Goal: Transaction & Acquisition: Purchase product/service

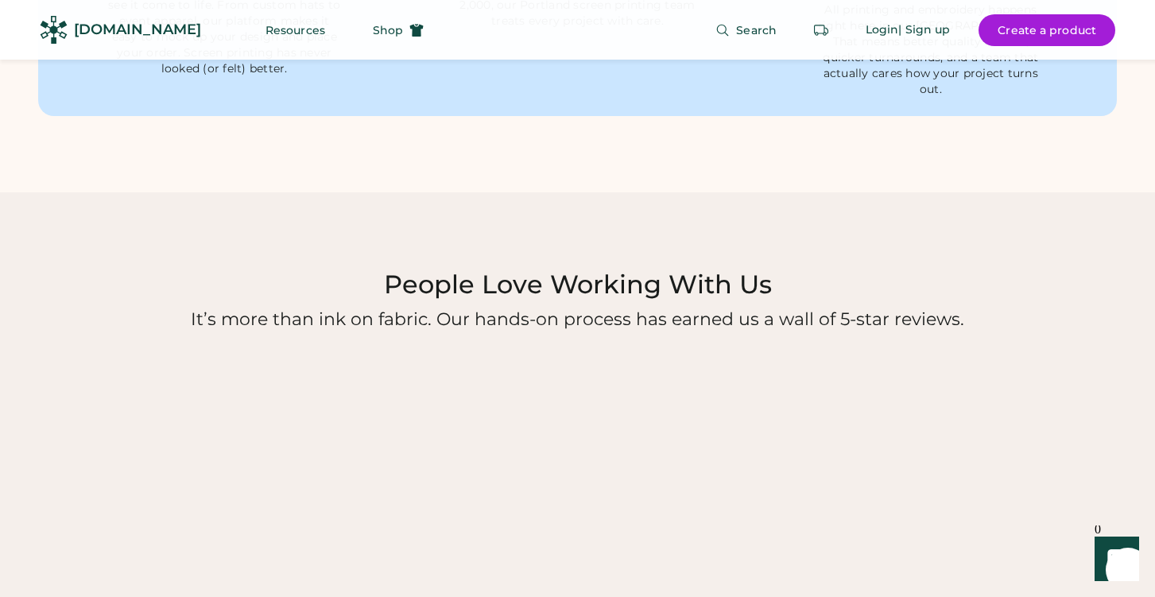
scroll to position [1471, 0]
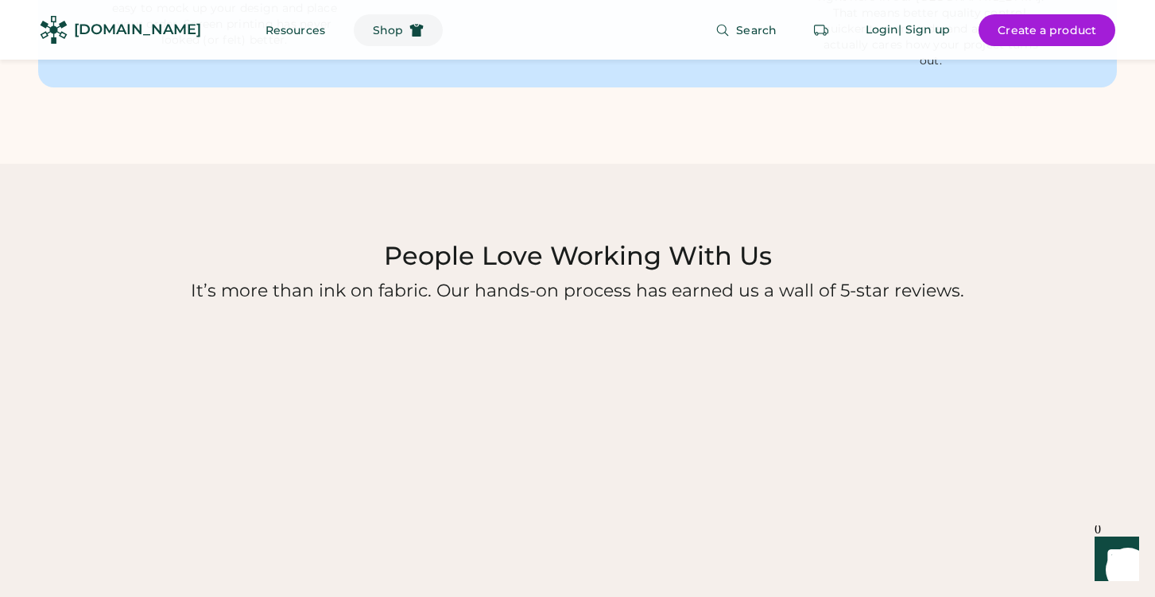
click at [368, 27] on button "Shop" at bounding box center [398, 30] width 89 height 32
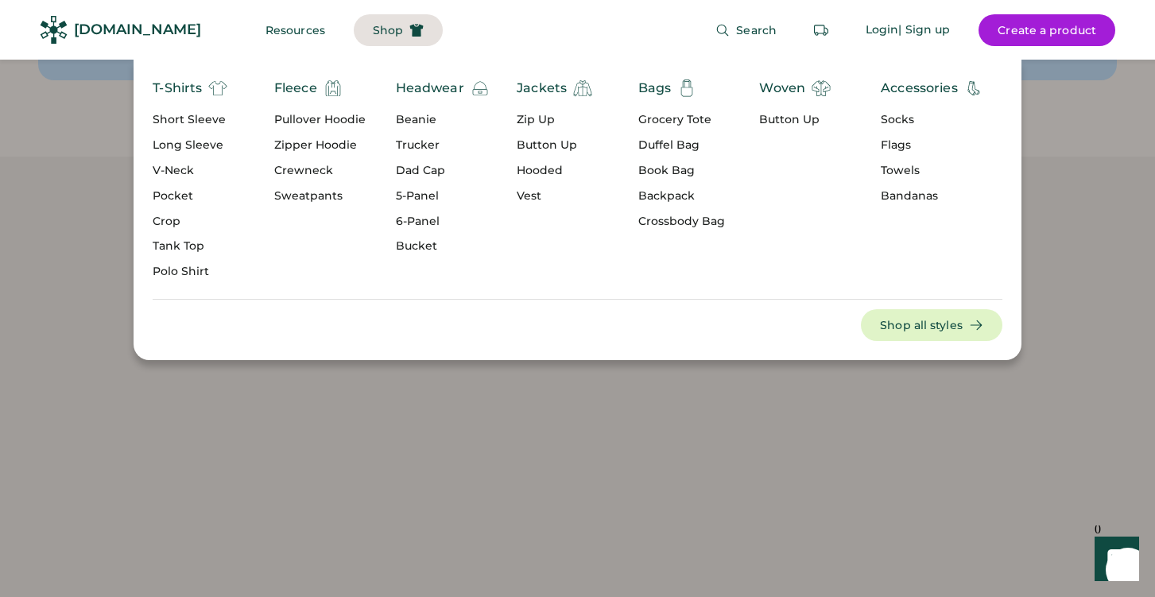
scroll to position [1479, 1]
click at [429, 142] on div "Trucker" at bounding box center [443, 146] width 94 height 16
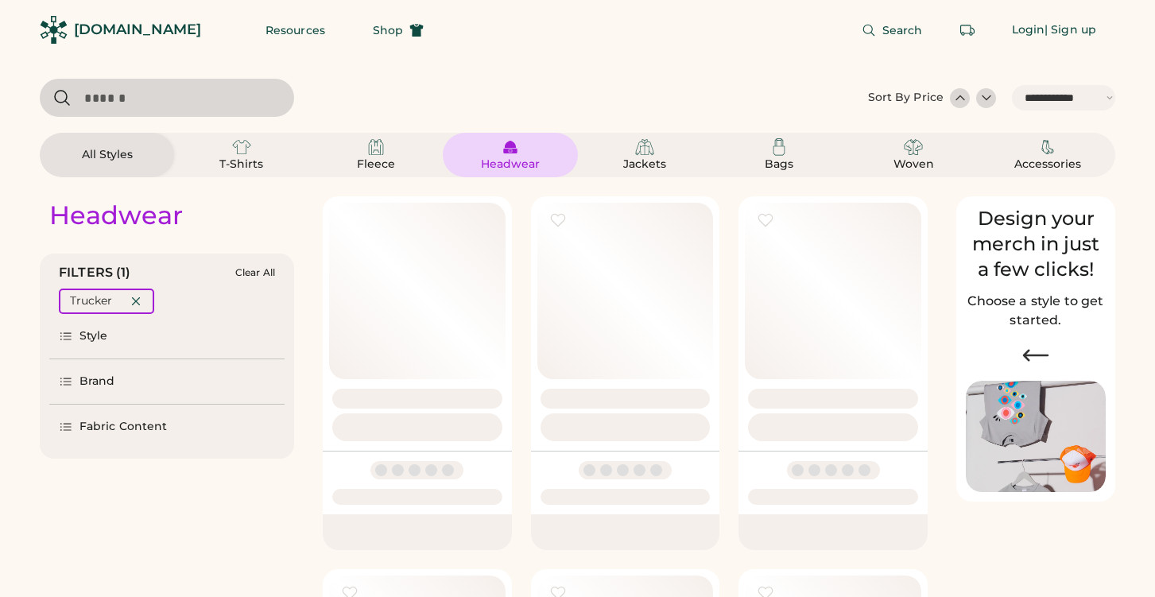
select select "*****"
select select "*"
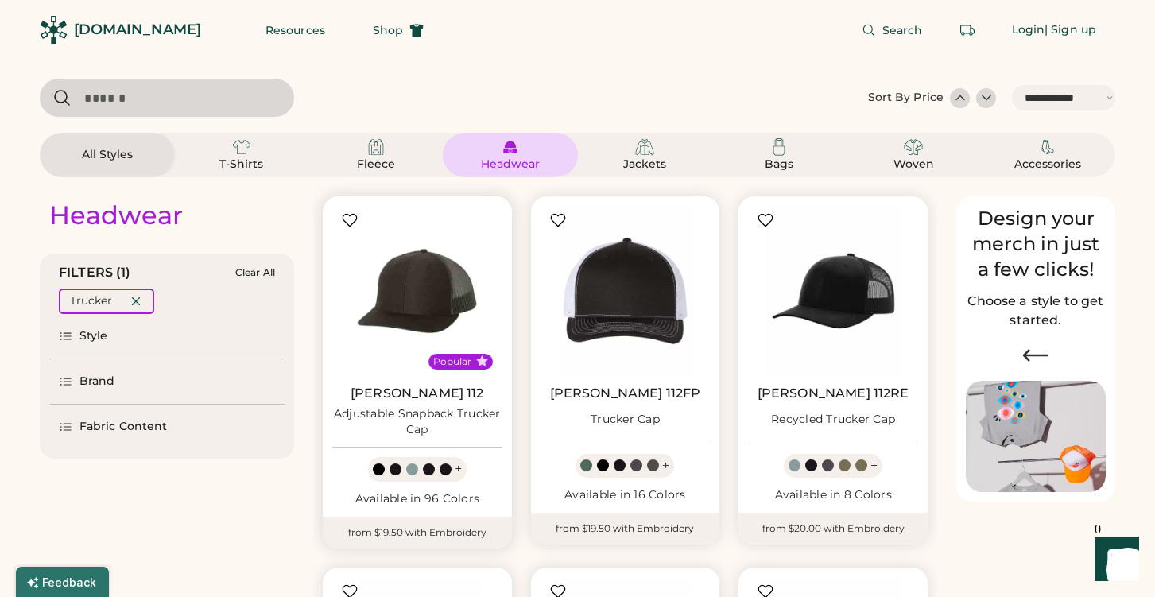
scroll to position [283, 0]
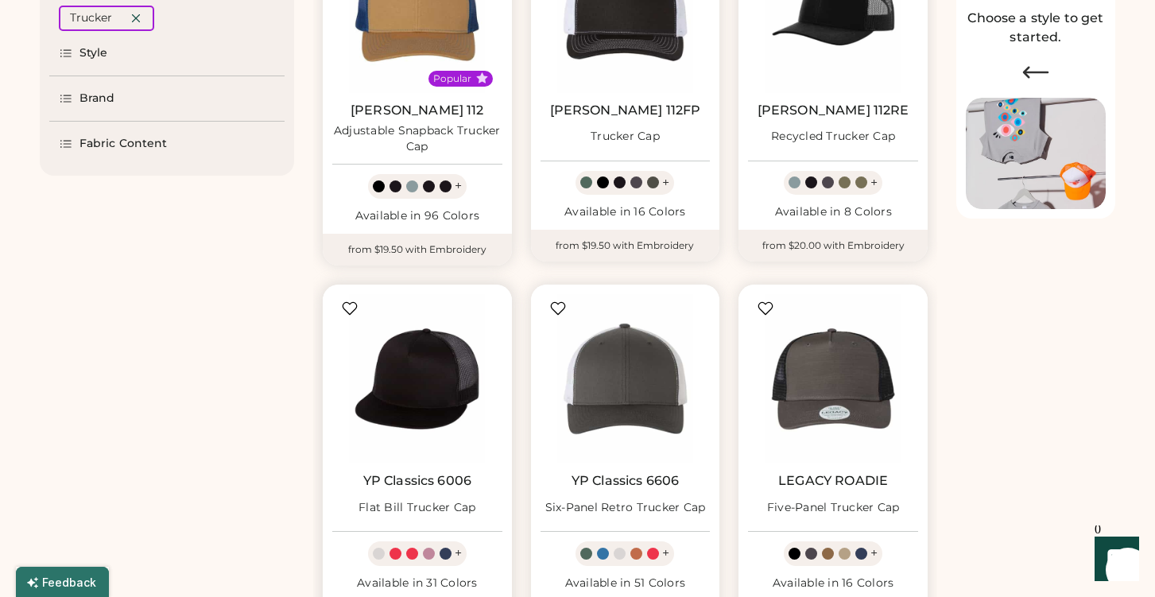
select select "*****"
select select "*"
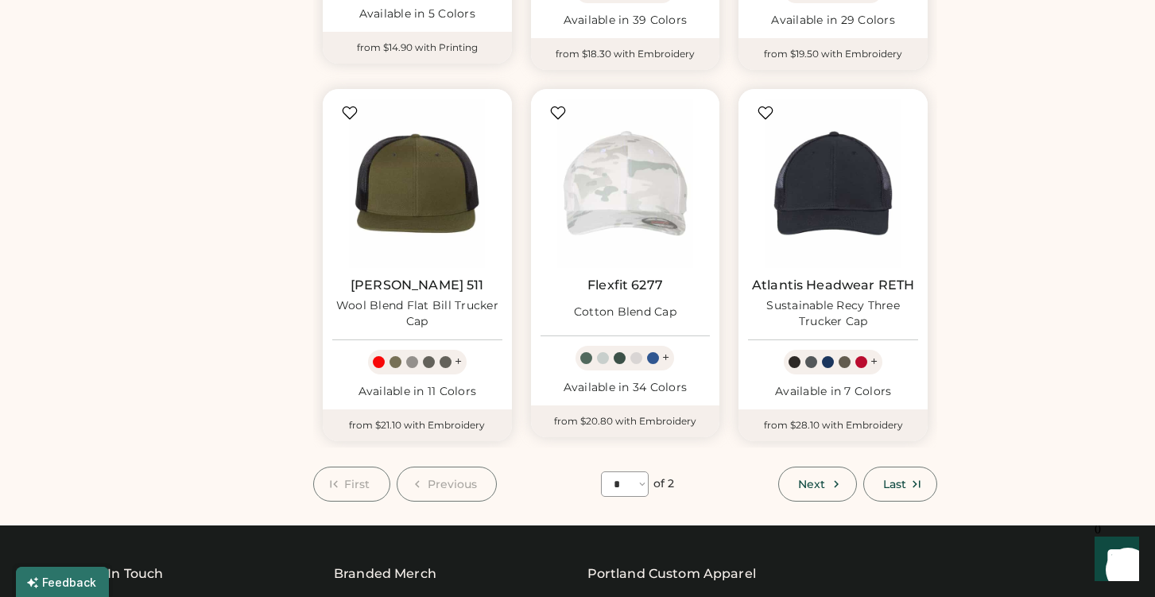
scroll to position [1216, 0]
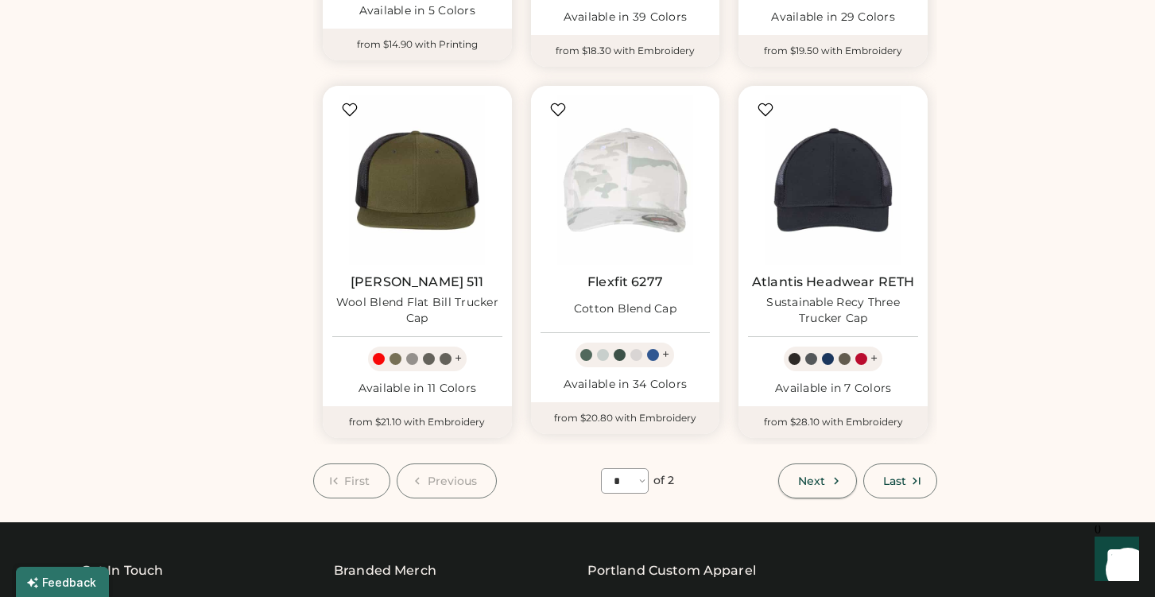
click at [811, 475] on span "Next" at bounding box center [811, 480] width 27 height 11
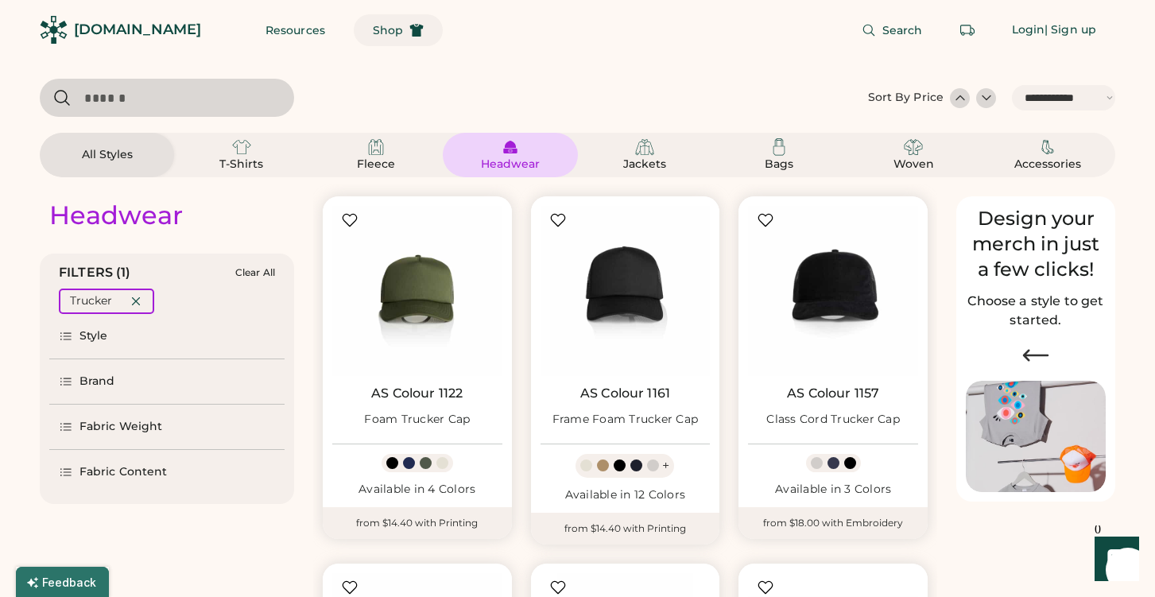
click at [373, 29] on span "Shop" at bounding box center [388, 30] width 30 height 11
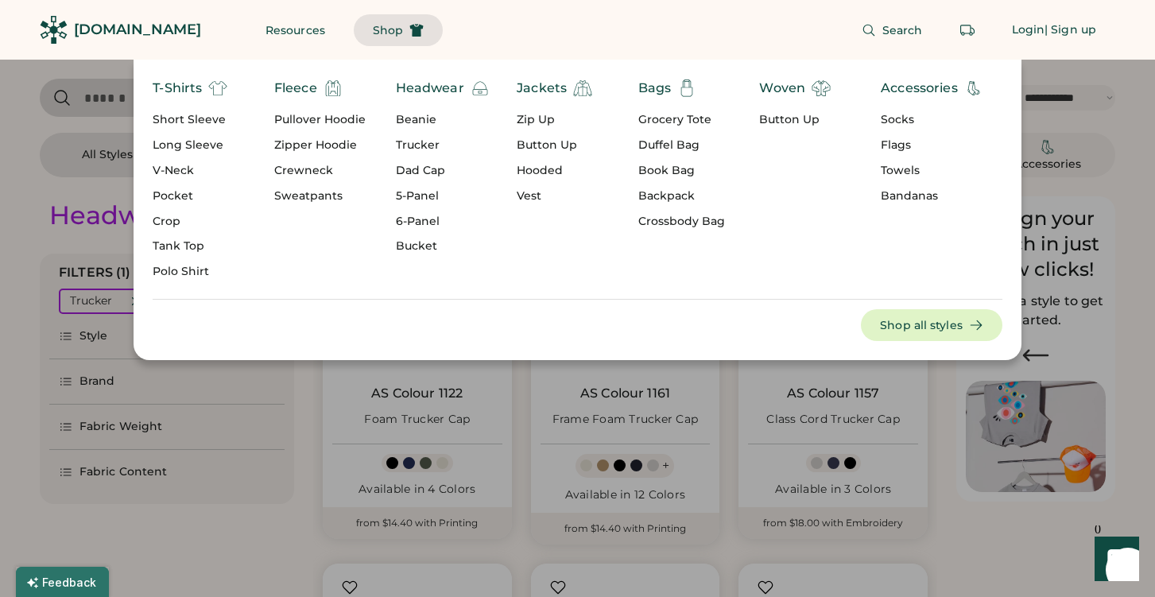
click at [428, 188] on div "5-Panel" at bounding box center [443, 196] width 94 height 16
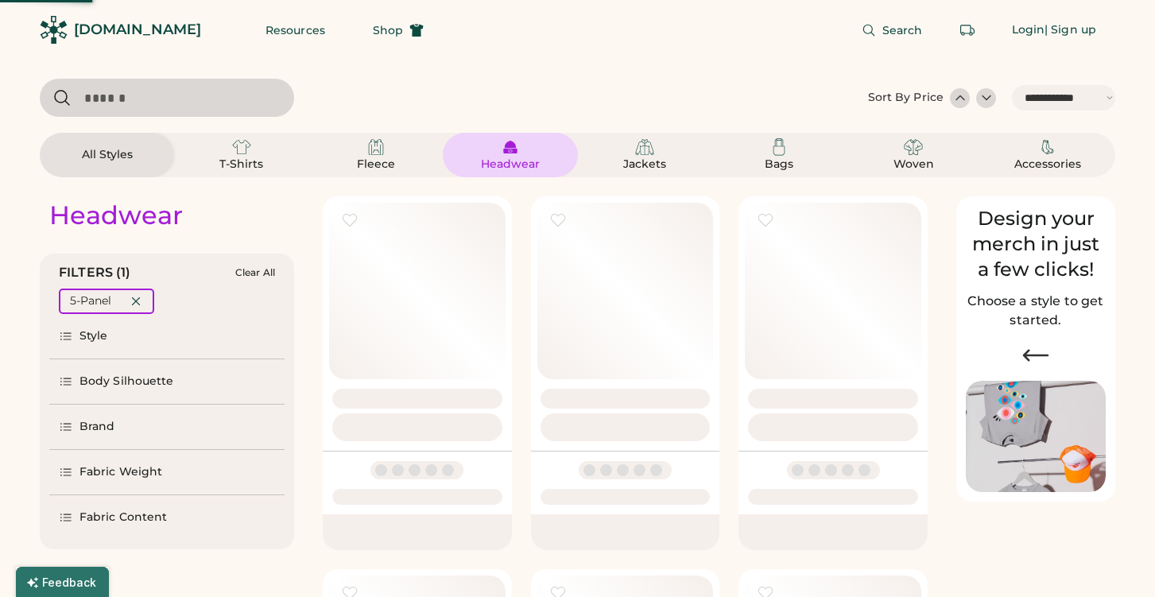
select select "*"
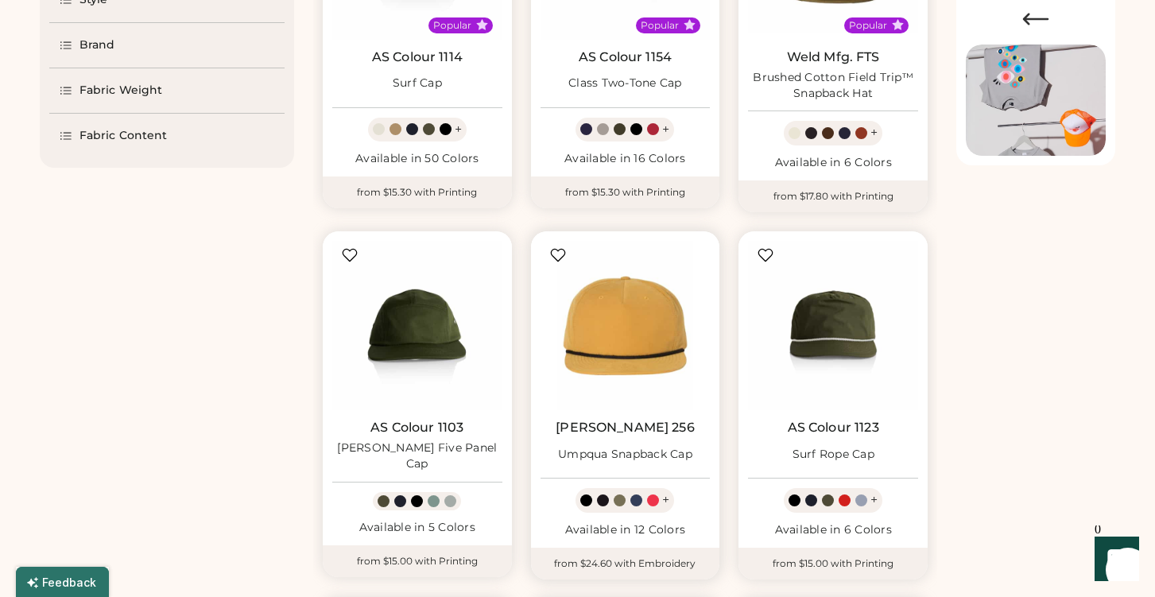
scroll to position [346, 0]
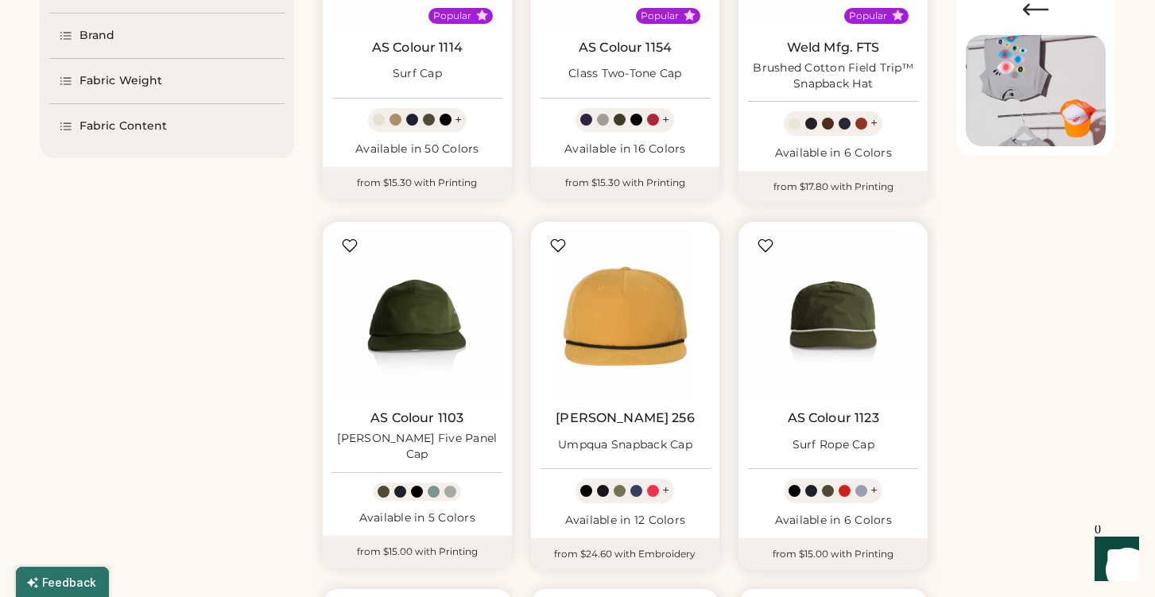
click at [793, 492] on div at bounding box center [795, 491] width 12 height 12
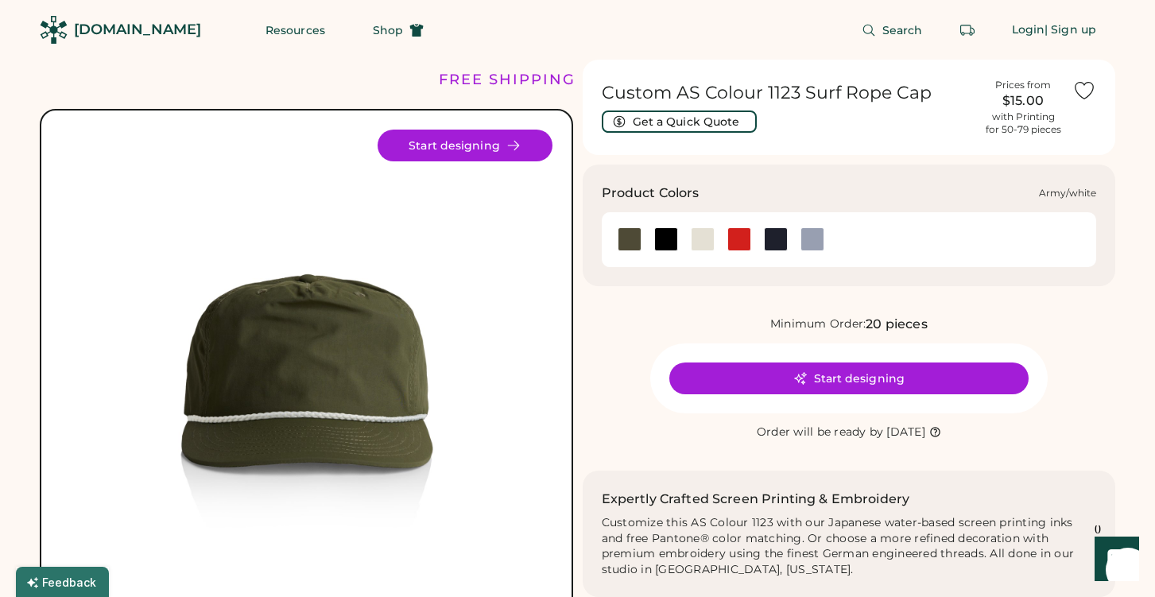
click at [620, 233] on div at bounding box center [630, 239] width 24 height 24
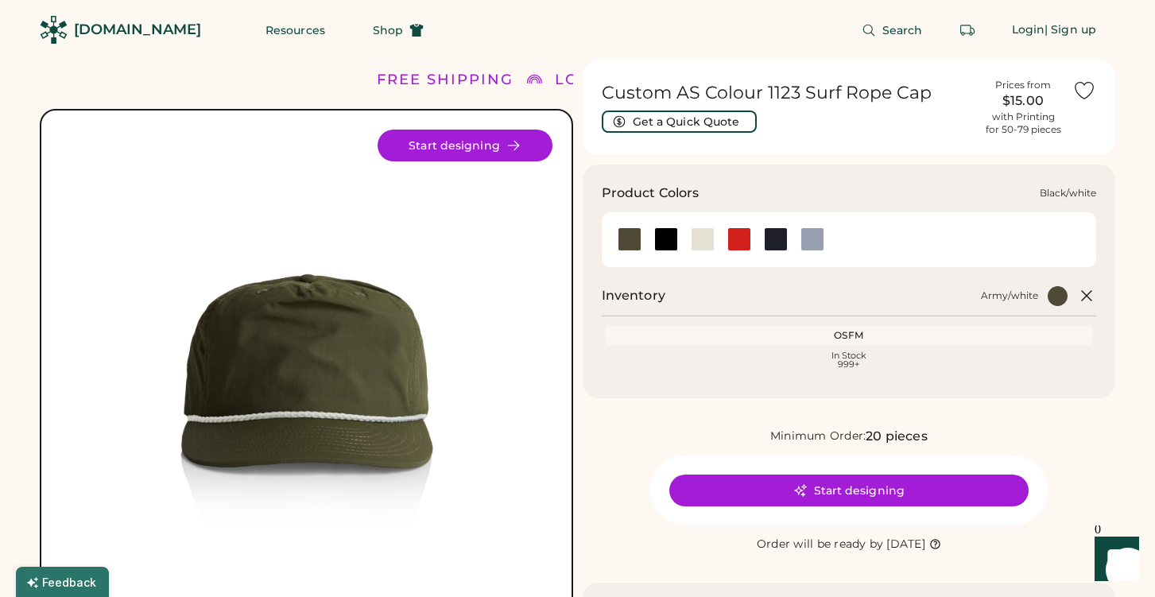
click at [663, 235] on div at bounding box center [666, 239] width 24 height 24
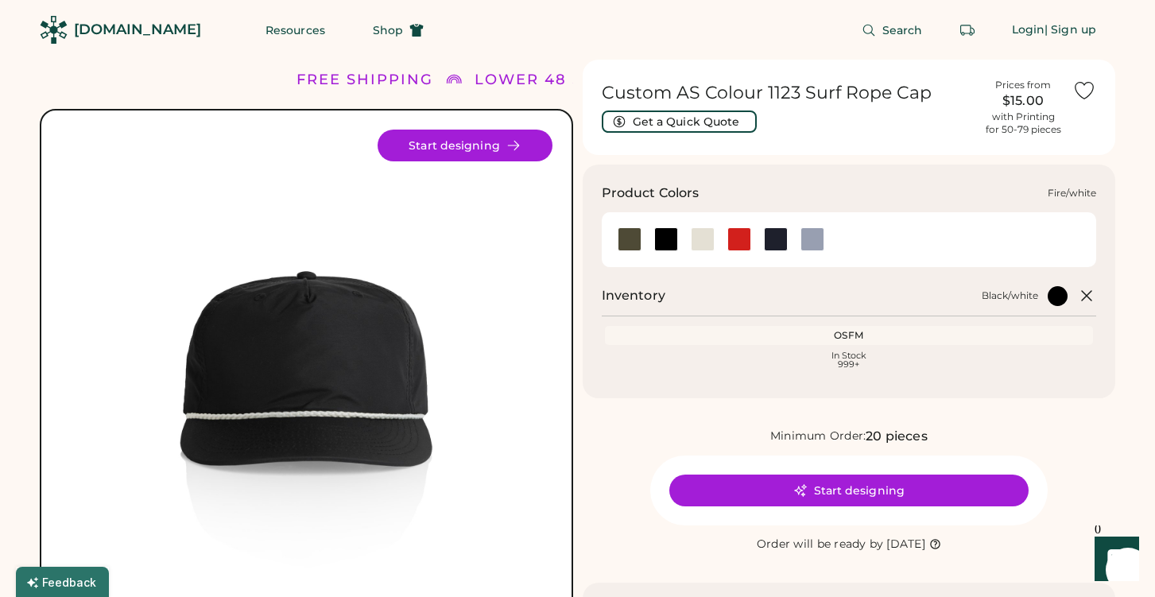
click at [746, 239] on div at bounding box center [739, 239] width 24 height 24
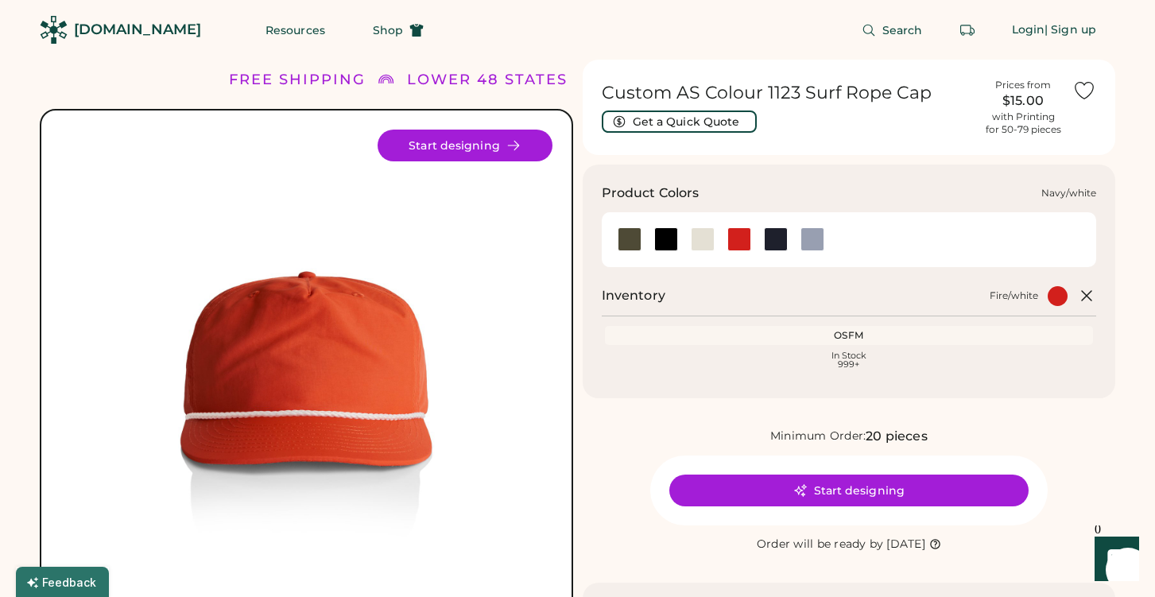
click at [774, 237] on div at bounding box center [776, 239] width 24 height 24
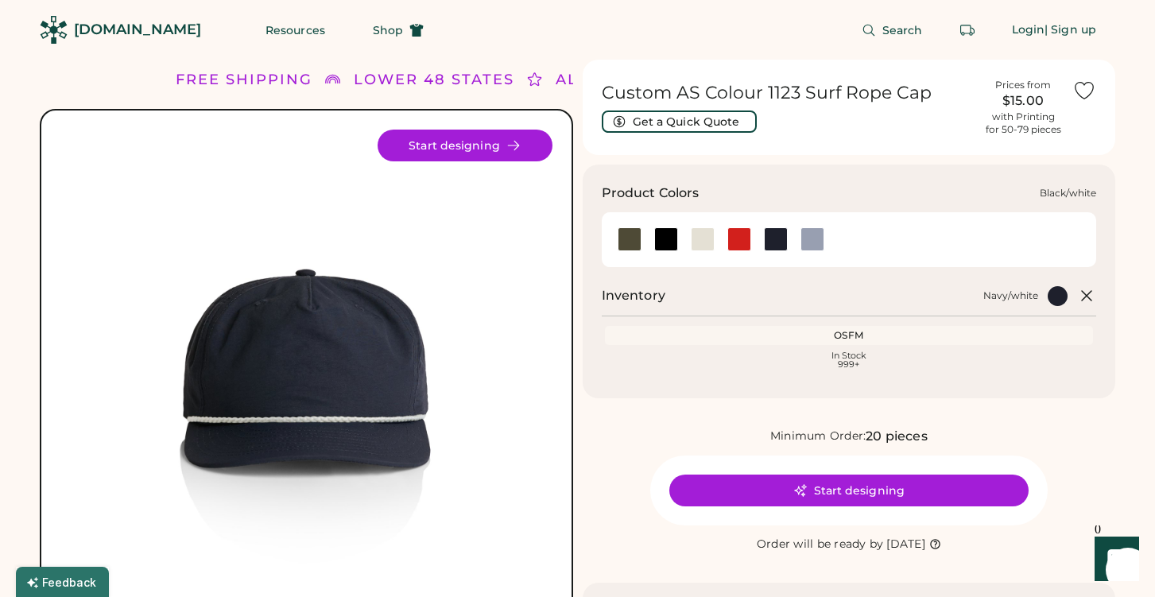
click at [672, 242] on div at bounding box center [666, 239] width 24 height 24
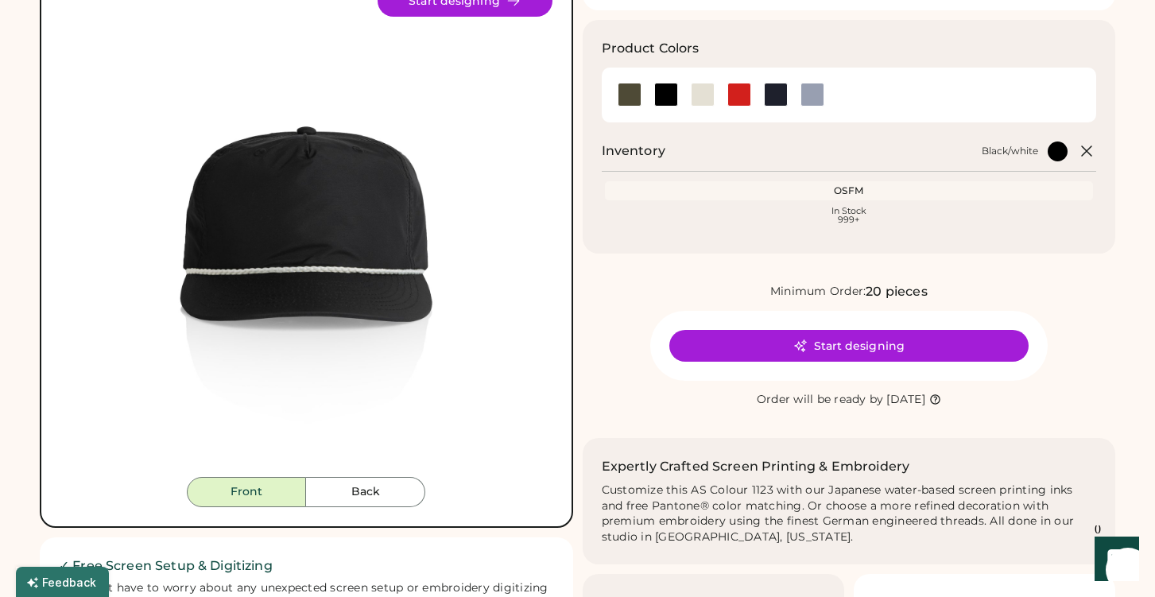
scroll to position [153, 0]
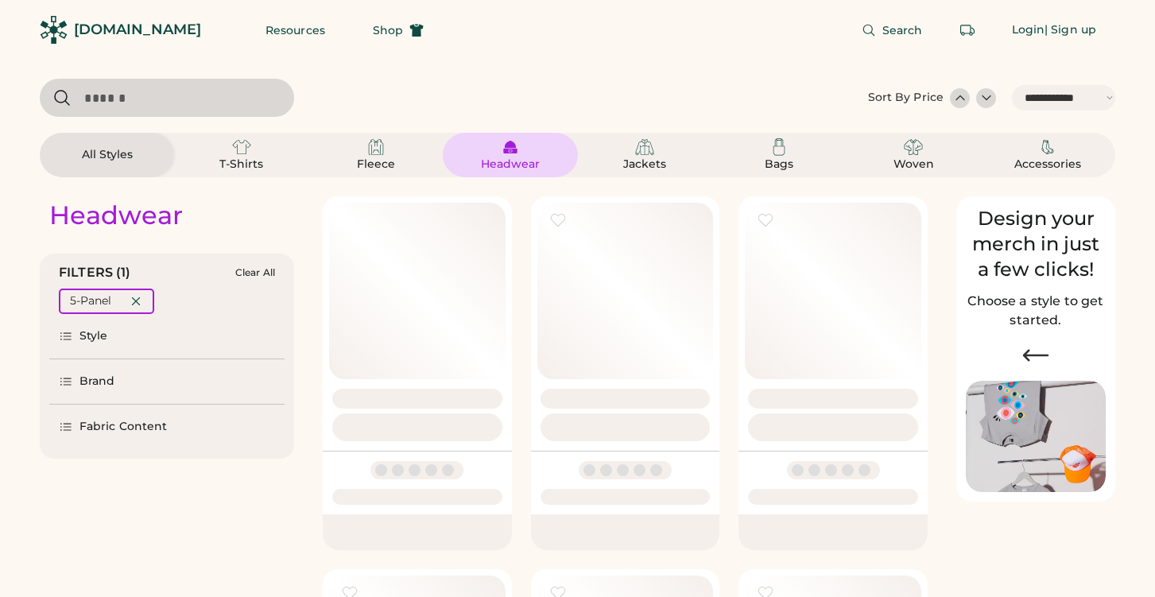
select select "*****"
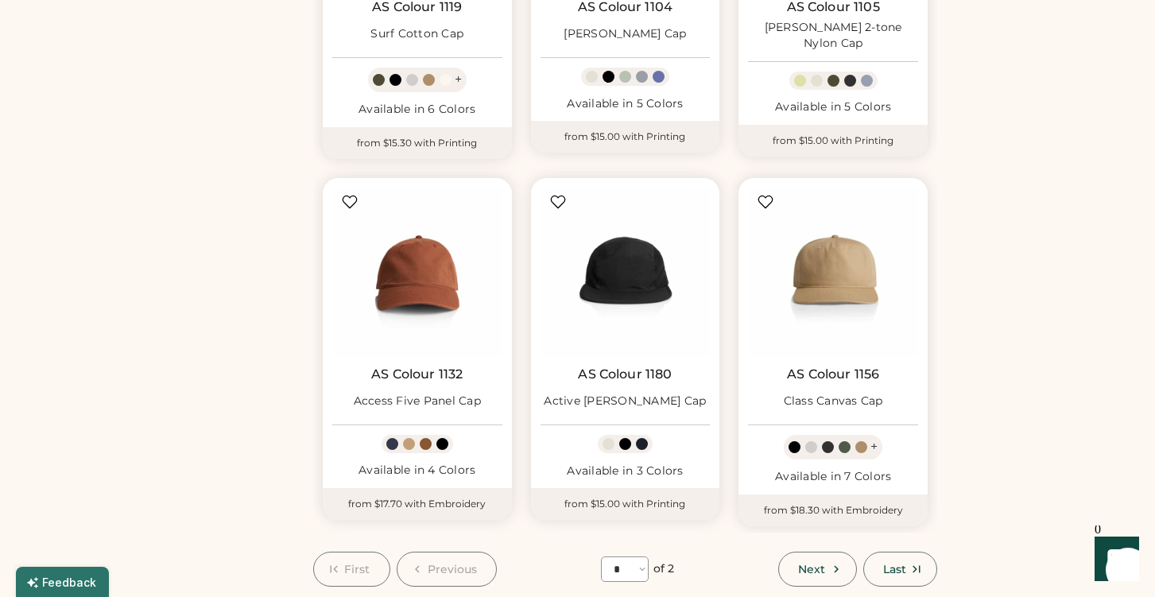
scroll to position [1215, 0]
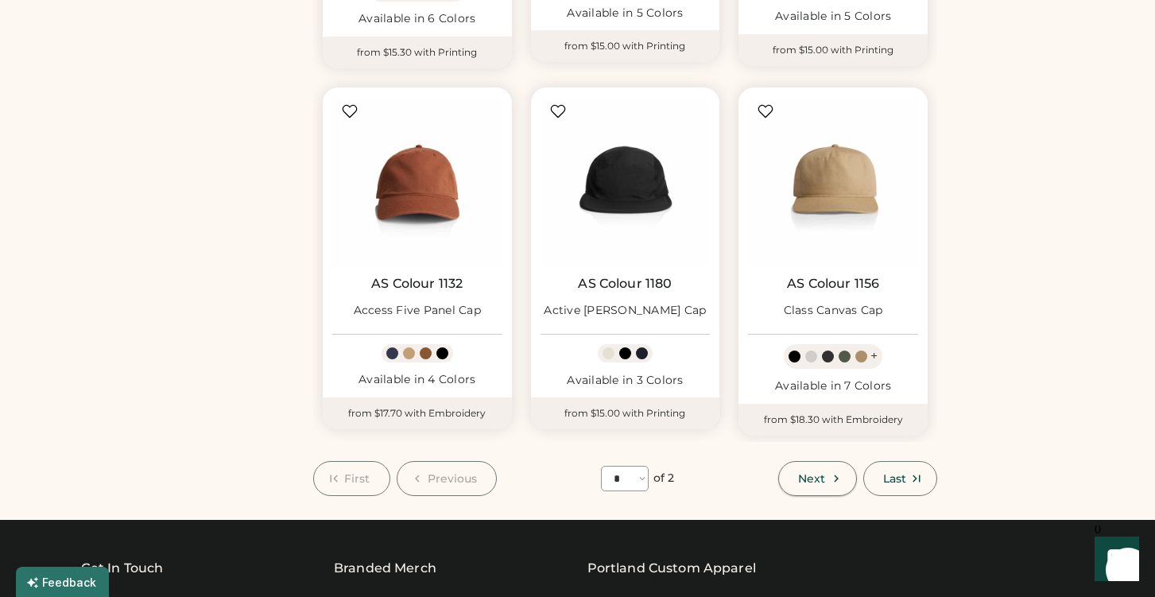
click at [820, 463] on button "Next" at bounding box center [817, 478] width 78 height 35
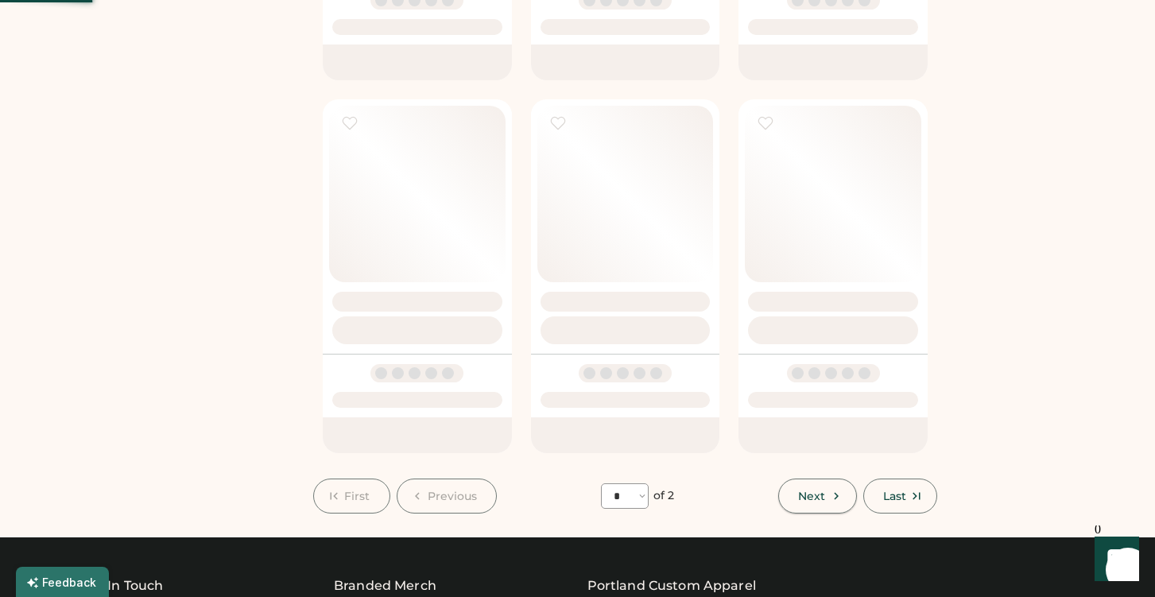
select select "*"
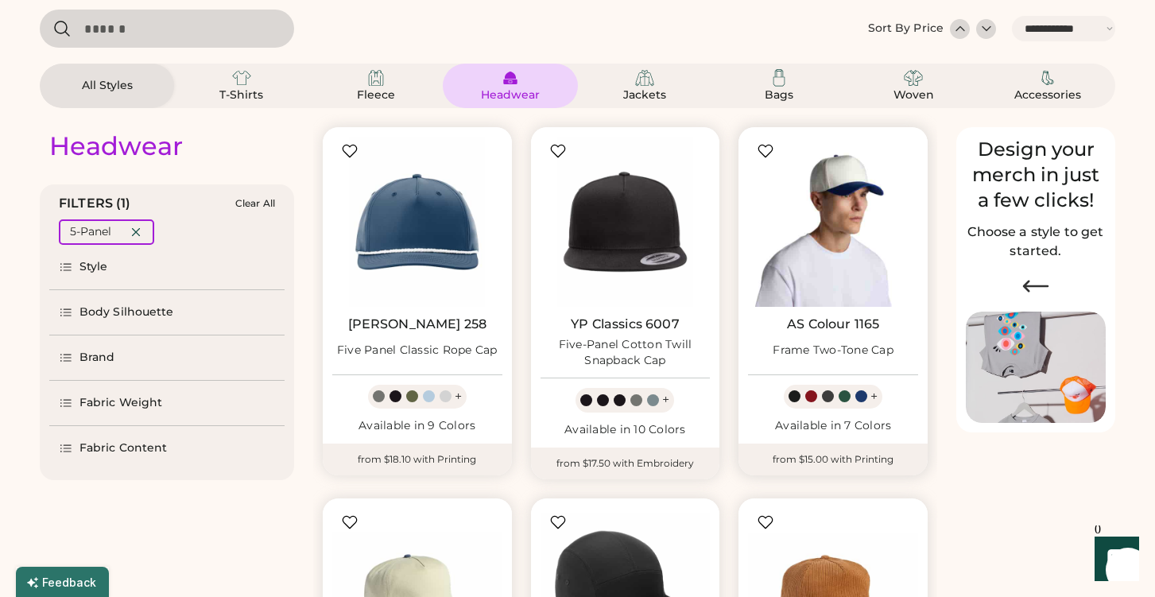
click at [822, 195] on img at bounding box center [833, 222] width 170 height 170
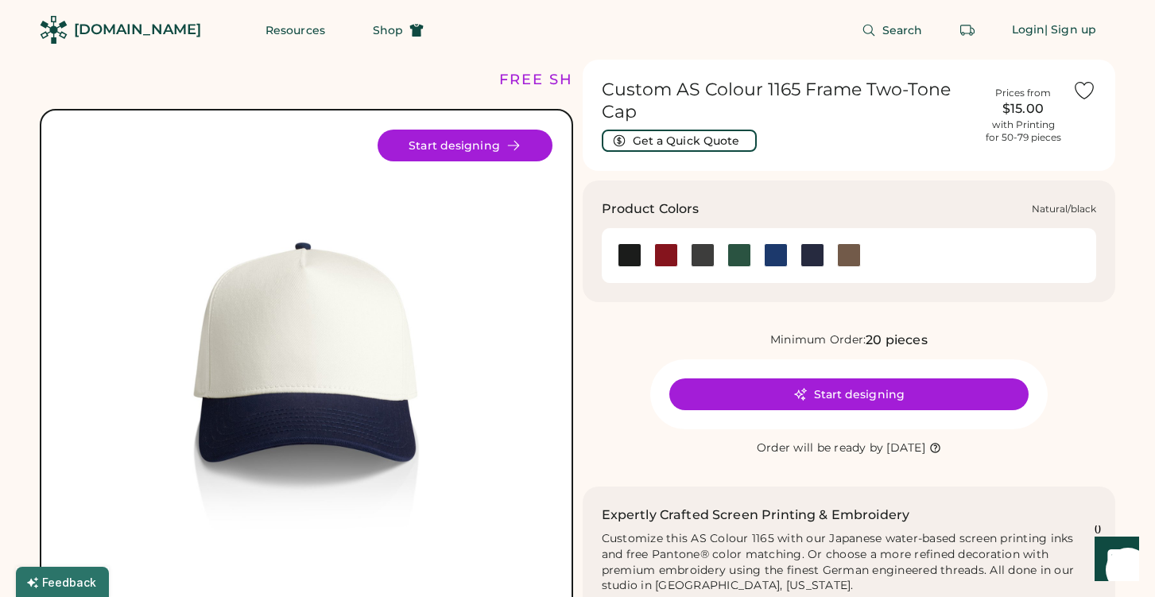
click at [632, 260] on div at bounding box center [630, 255] width 24 height 24
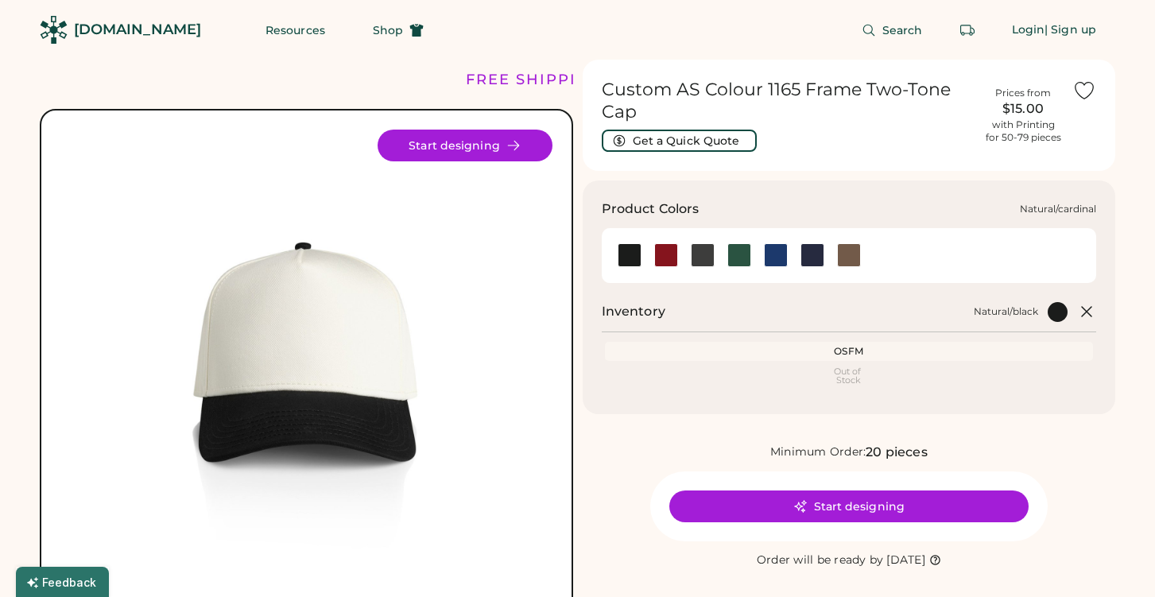
click at [671, 259] on div at bounding box center [666, 255] width 24 height 24
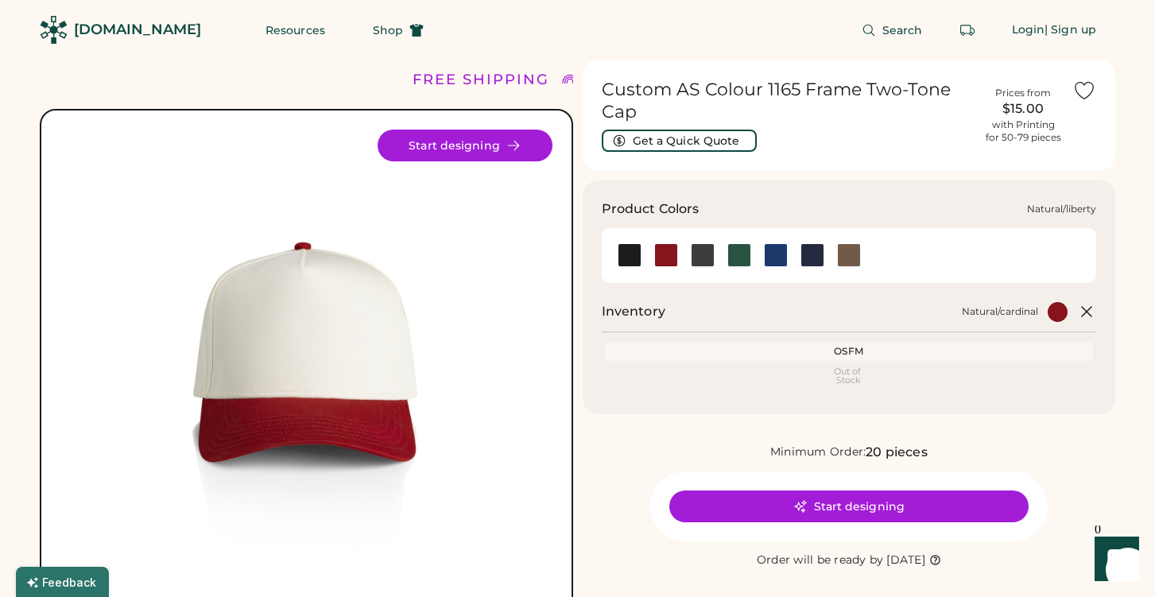
click at [775, 258] on div at bounding box center [776, 255] width 24 height 24
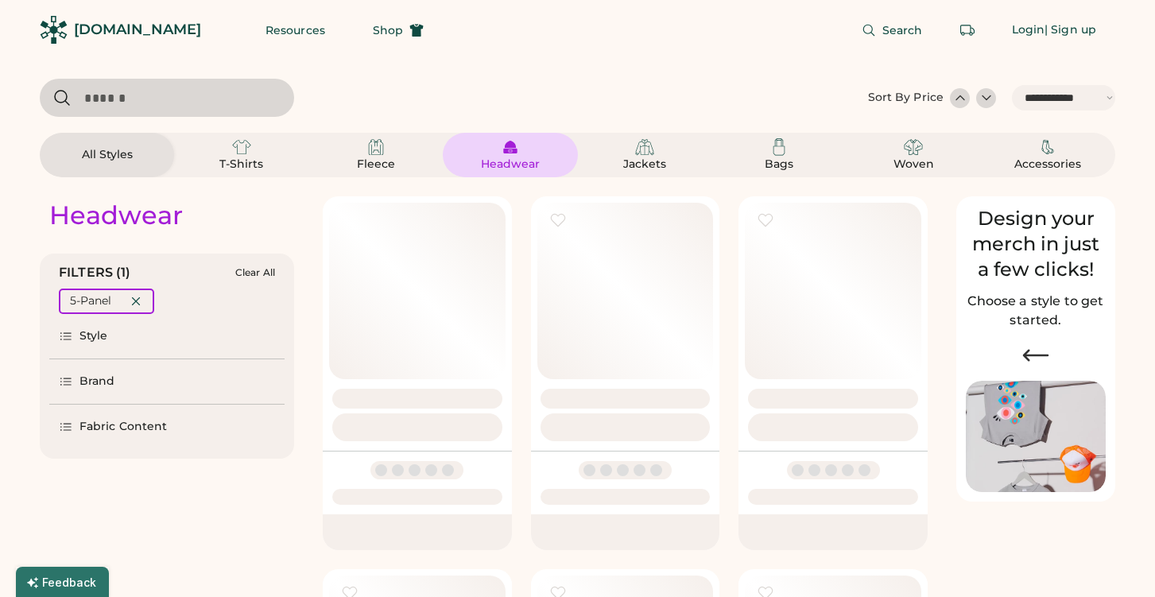
select select "*****"
select select "*"
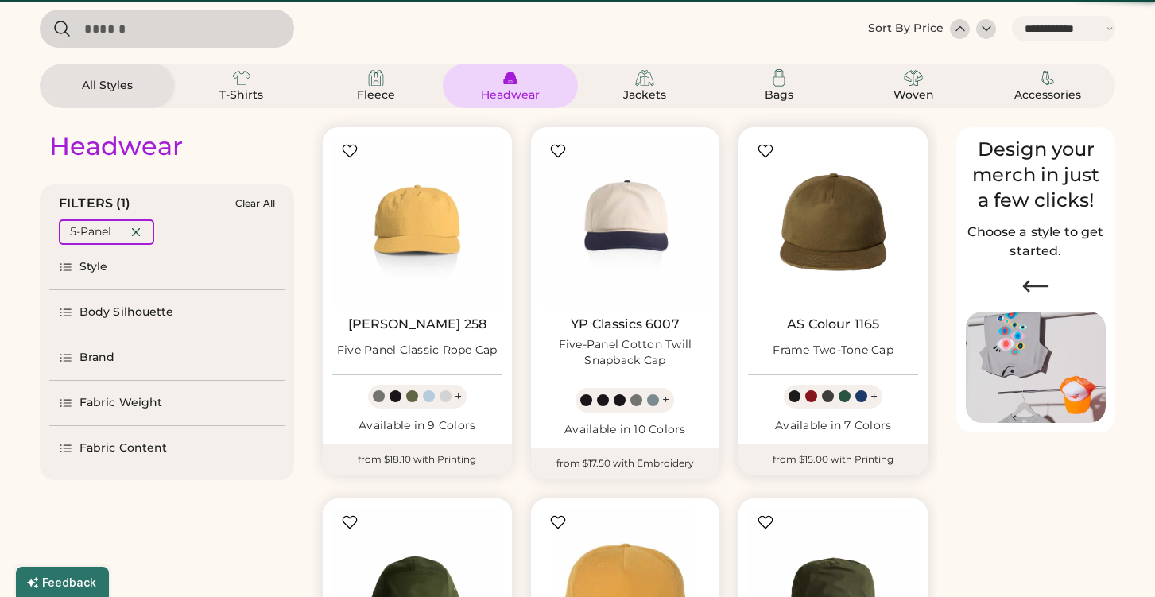
select select "*****"
select select "*"
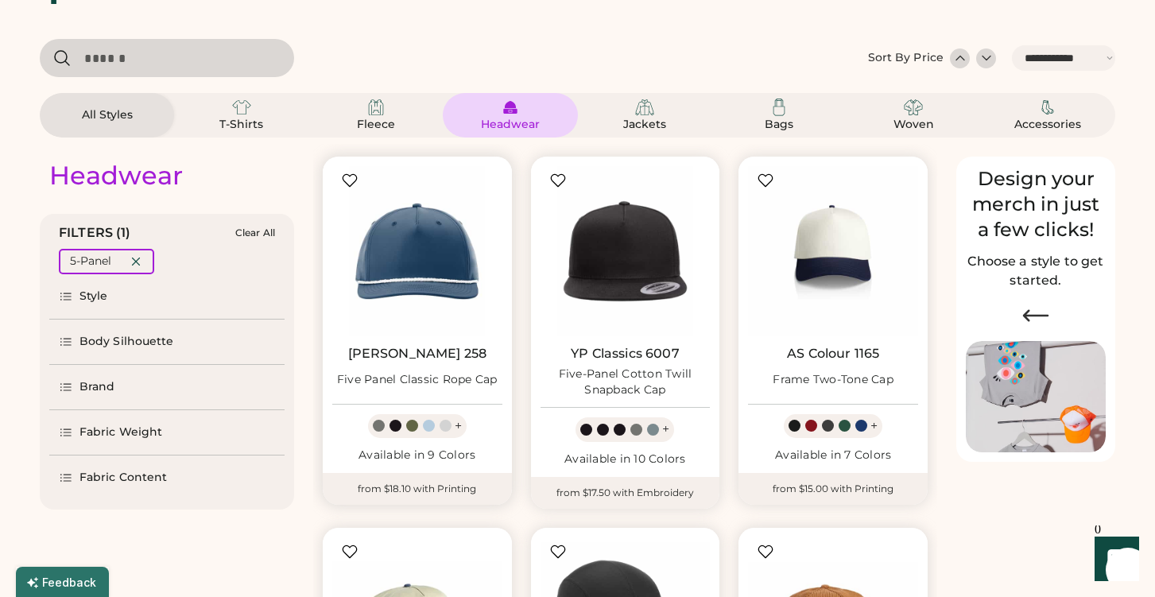
scroll to position [41, 0]
click at [439, 281] on img at bounding box center [417, 250] width 170 height 170
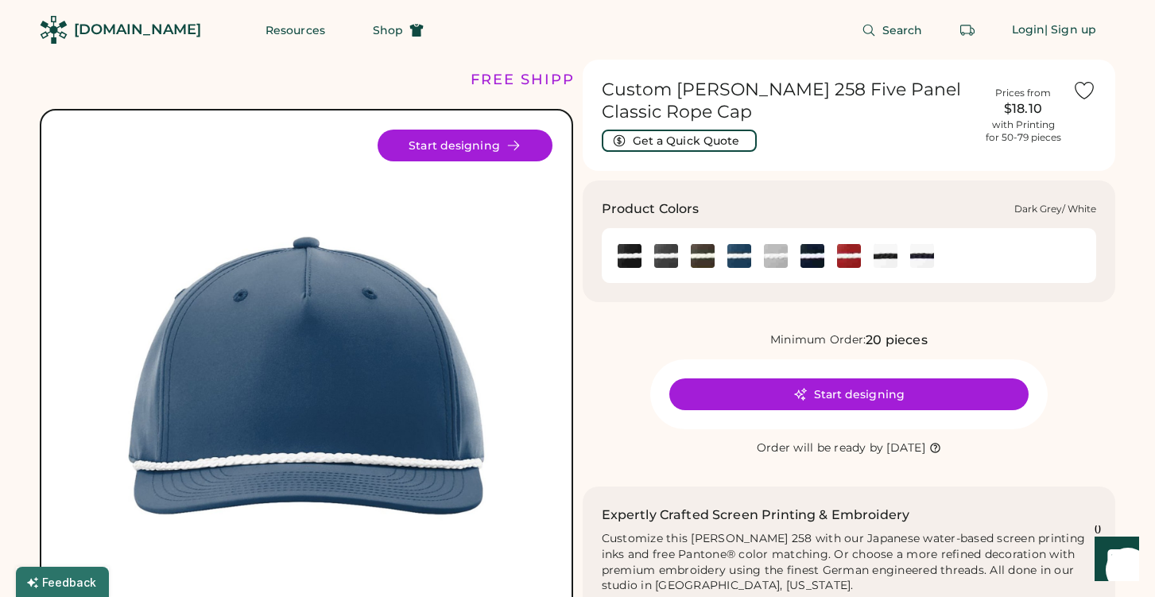
click at [669, 253] on img at bounding box center [666, 256] width 24 height 24
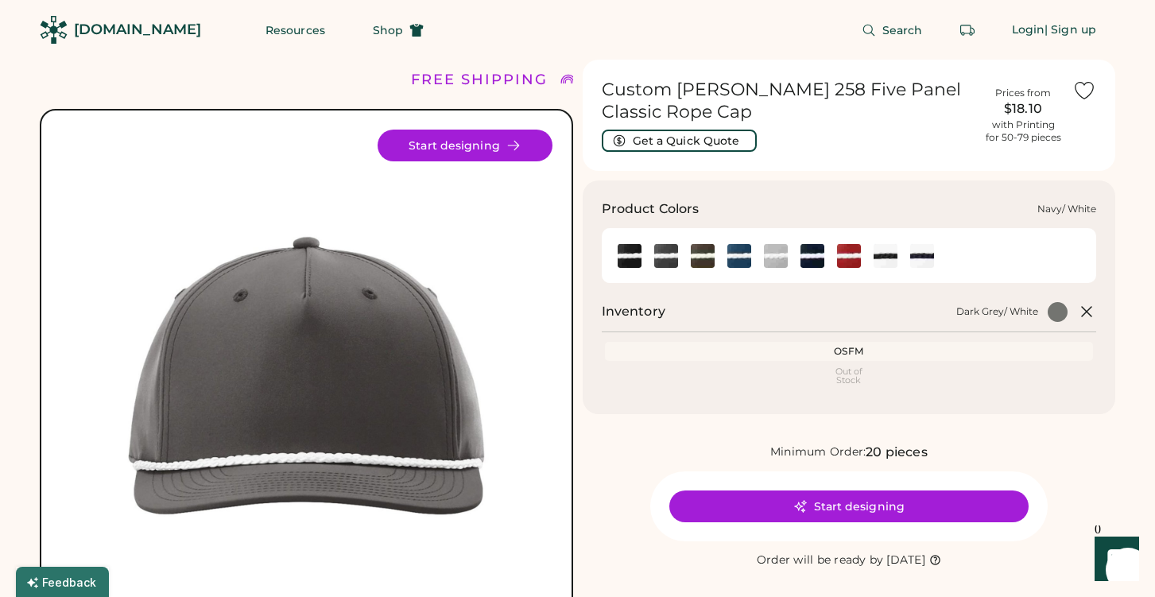
click at [812, 261] on img at bounding box center [813, 256] width 24 height 24
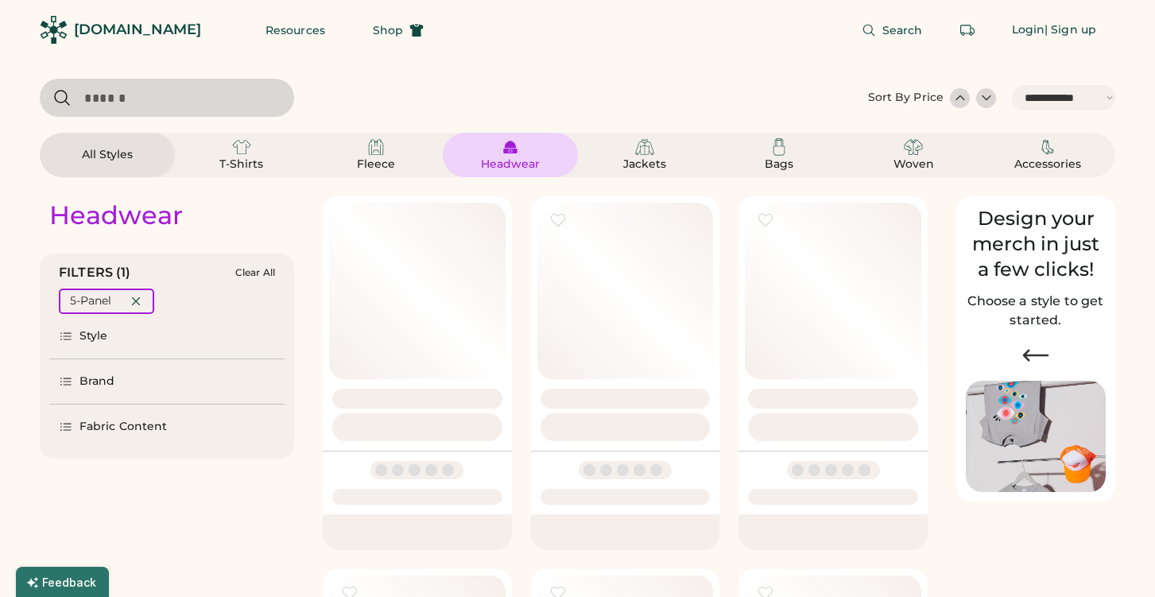
select select "*****"
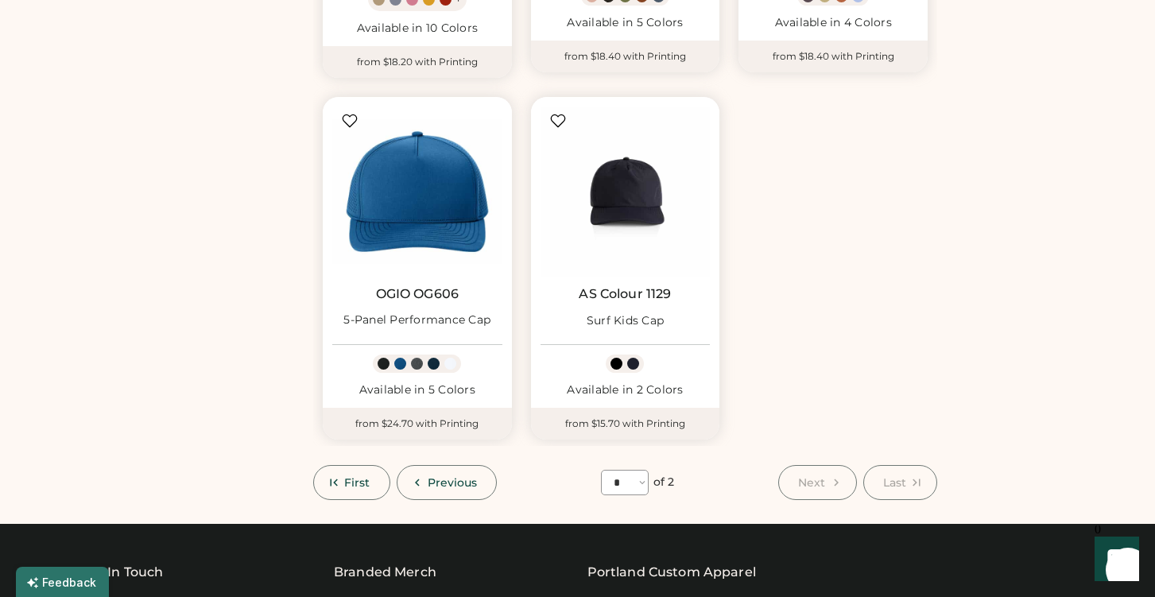
scroll to position [1318, 0]
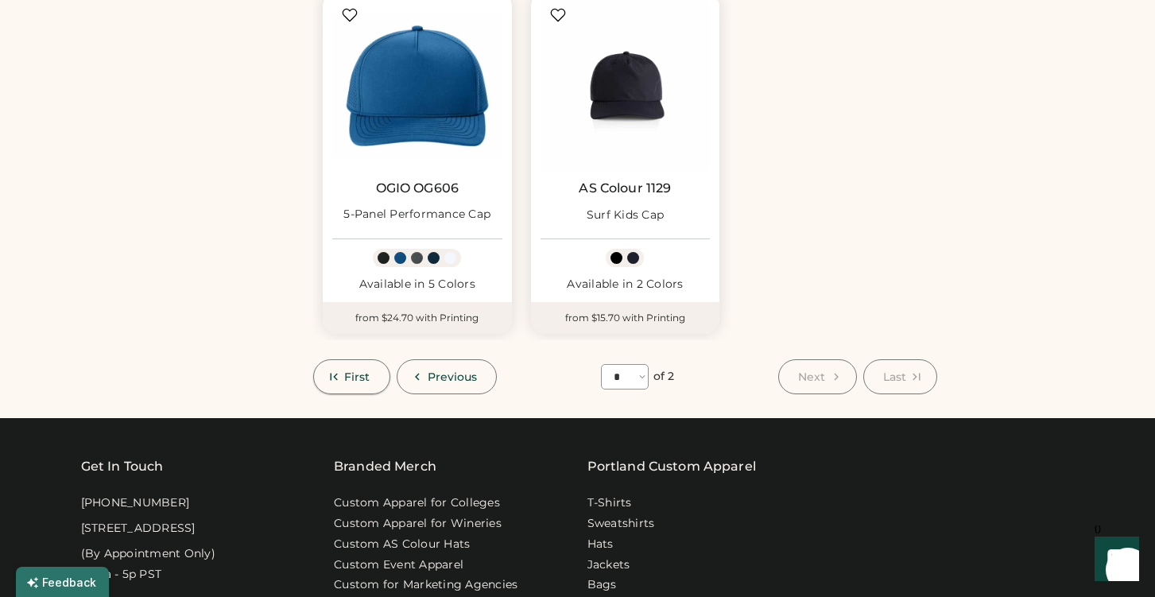
click at [359, 371] on span "First" at bounding box center [357, 376] width 26 height 11
select select "*"
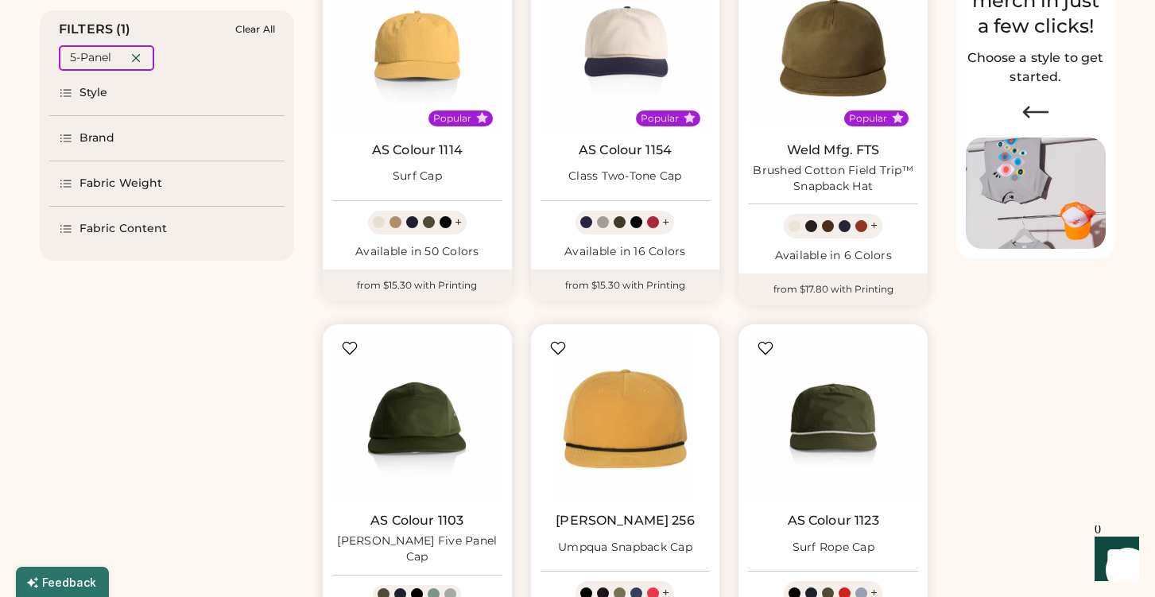
scroll to position [254, 0]
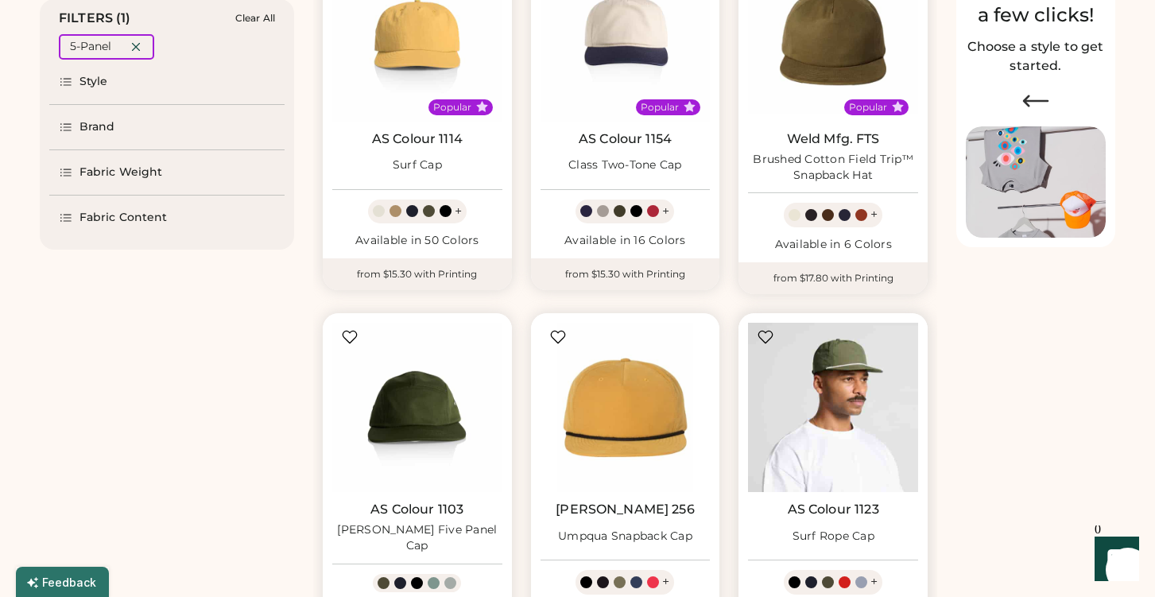
click at [855, 394] on img at bounding box center [833, 408] width 170 height 170
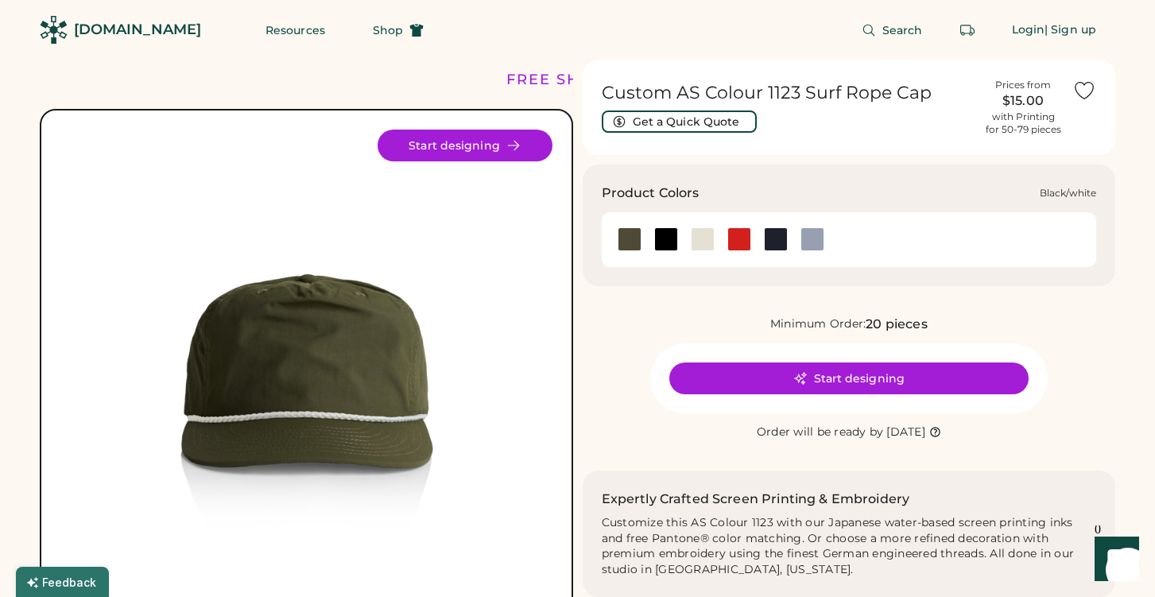
click at [661, 235] on div at bounding box center [666, 239] width 24 height 24
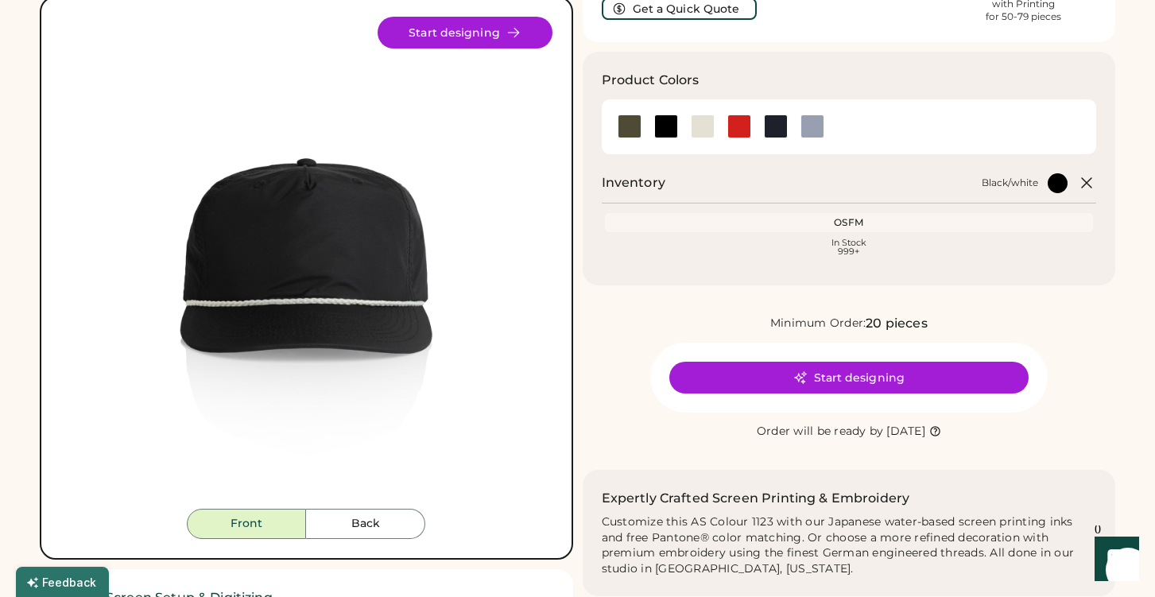
scroll to position [129, 0]
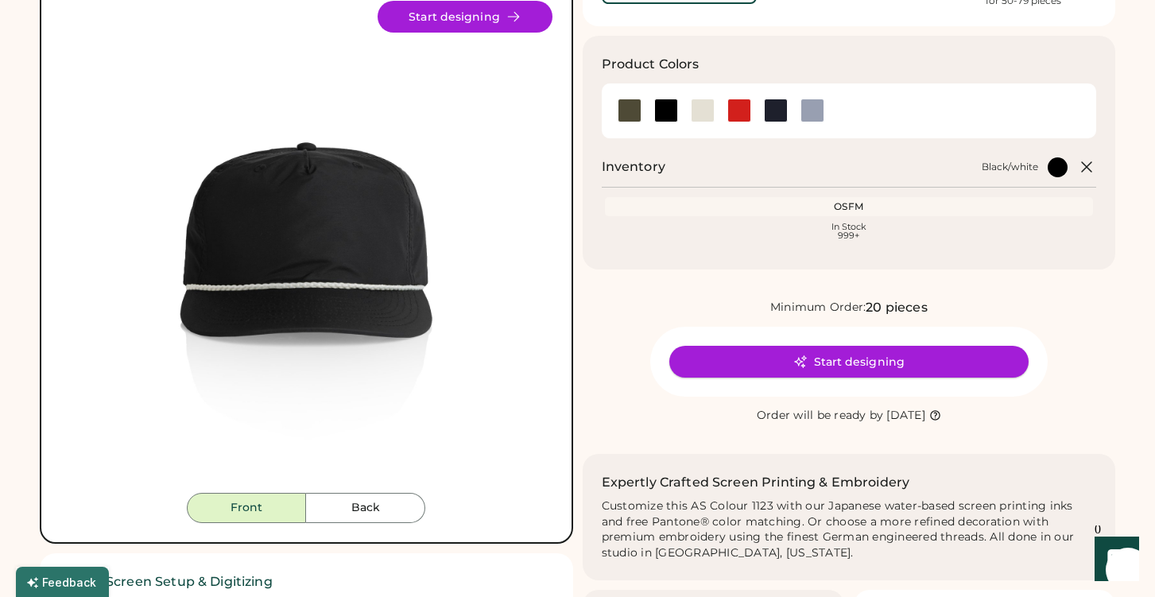
click at [774, 362] on button "Start designing" at bounding box center [848, 362] width 359 height 32
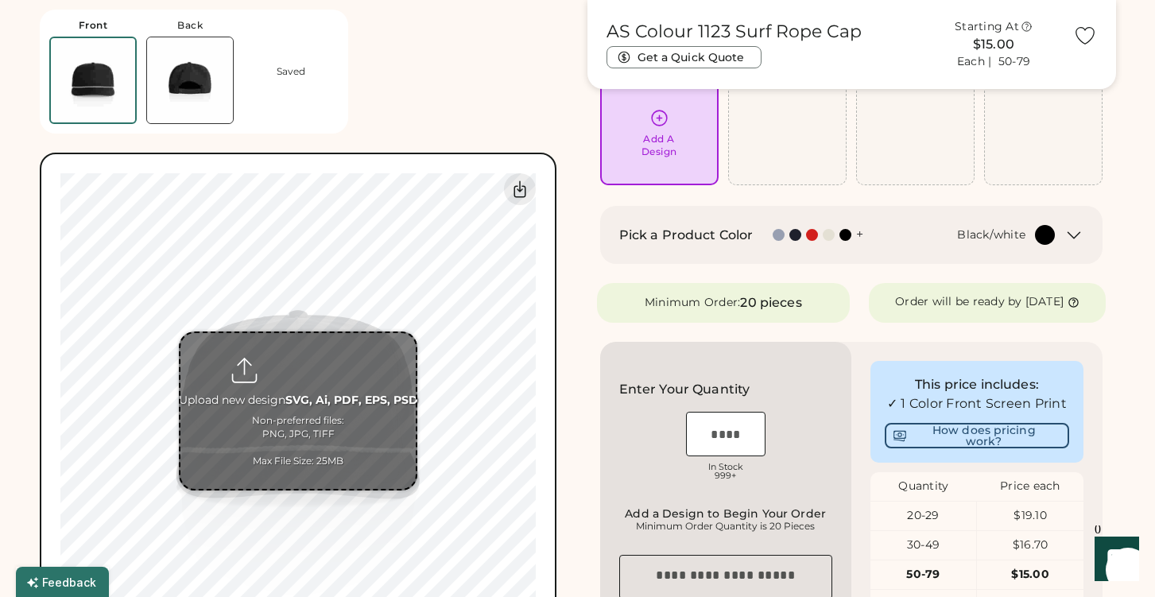
scroll to position [125, 0]
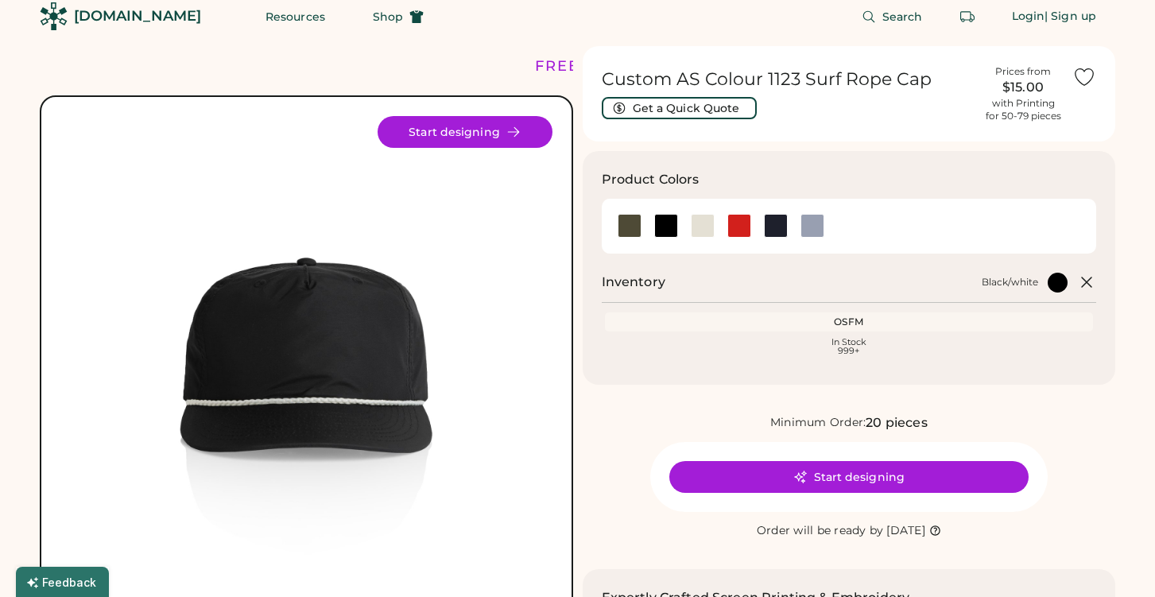
scroll to position [13, 0]
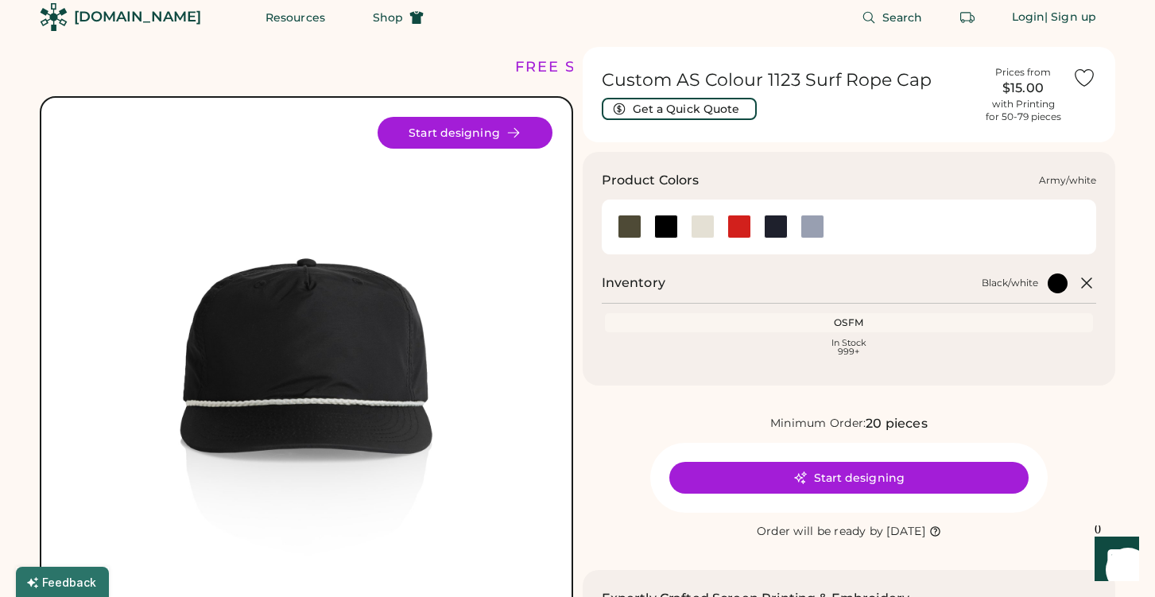
click at [626, 220] on div at bounding box center [630, 227] width 24 height 24
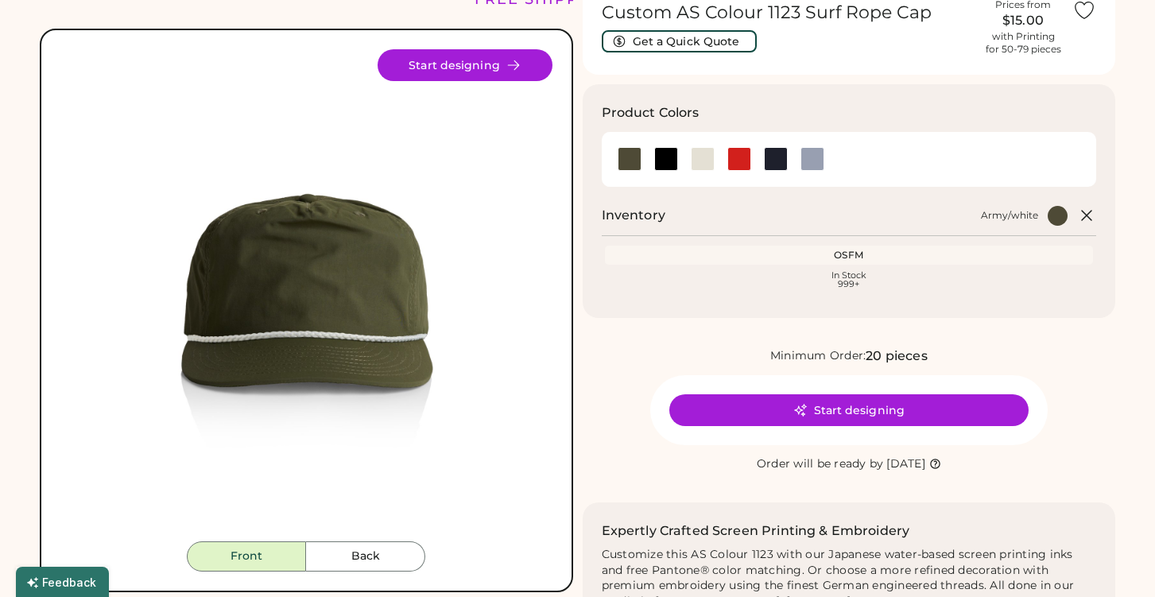
scroll to position [153, 0]
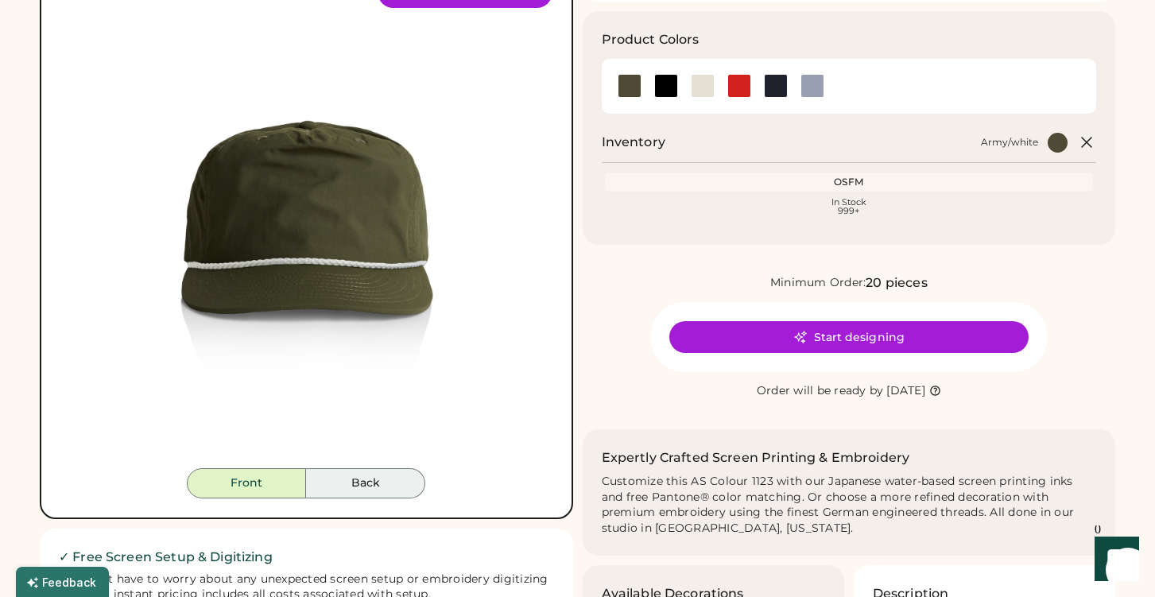
click at [347, 480] on button "Back" at bounding box center [365, 483] width 119 height 30
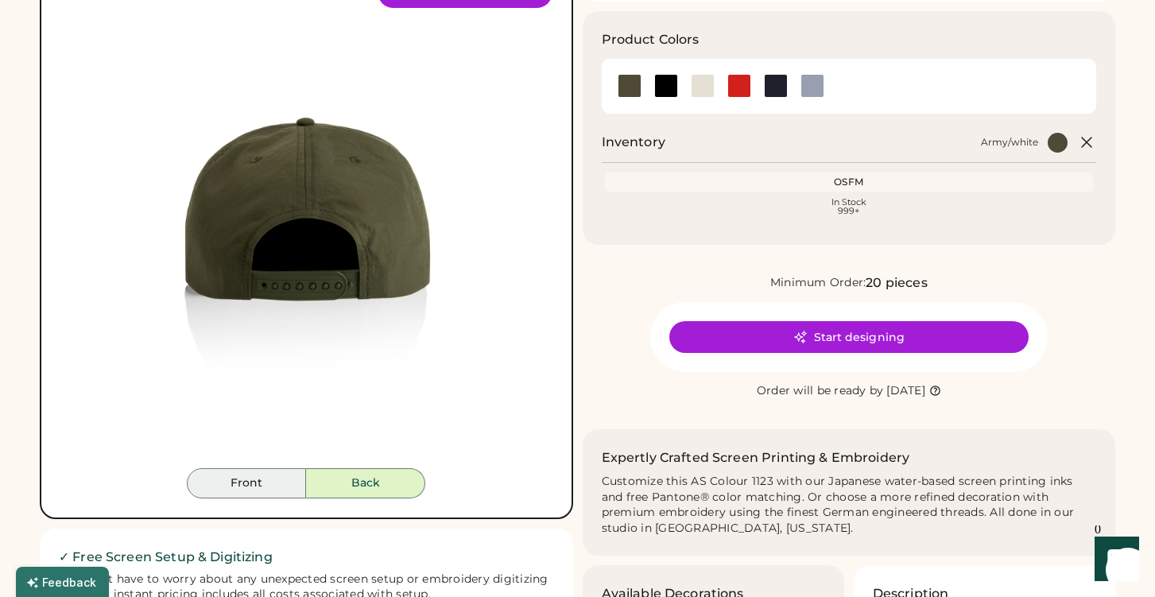
click at [266, 480] on button "Front" at bounding box center [246, 483] width 119 height 30
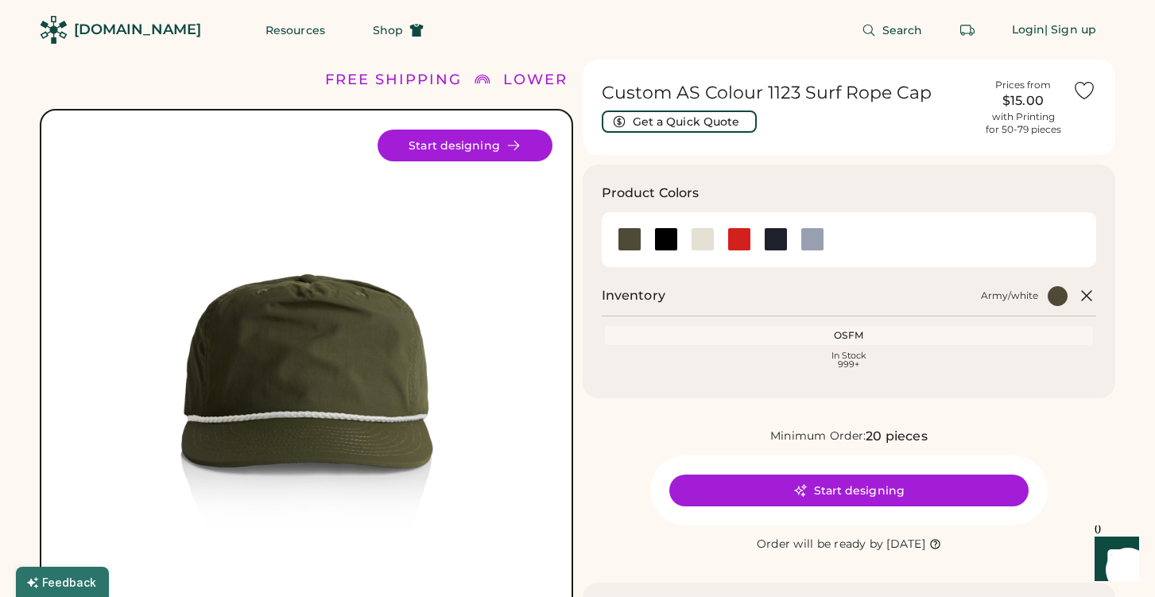
scroll to position [0, 0]
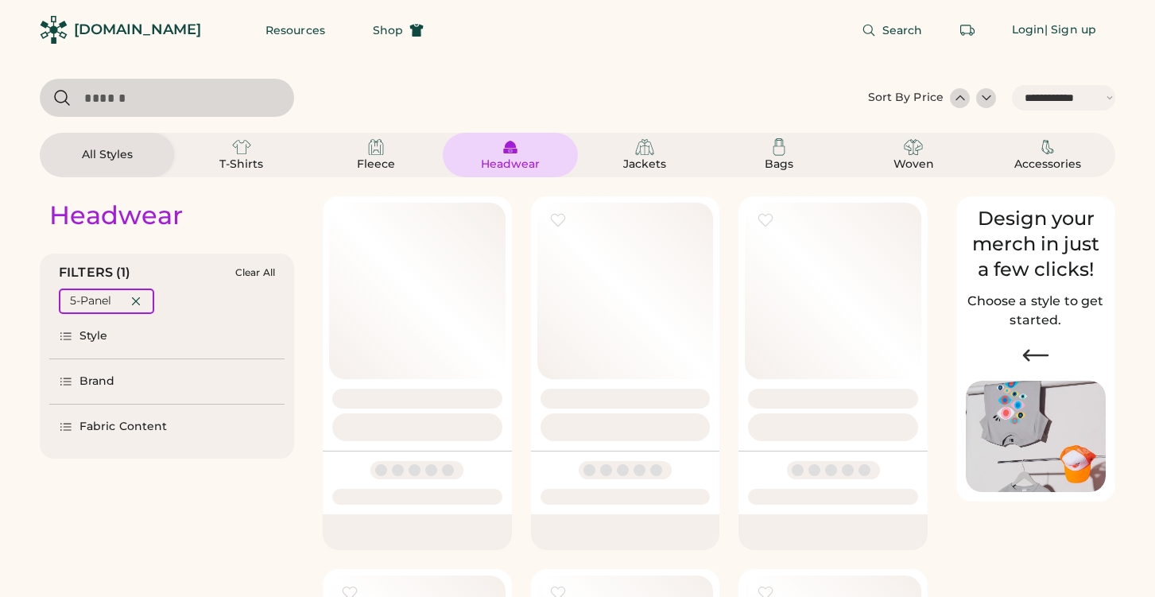
select select "*****"
select select "*"
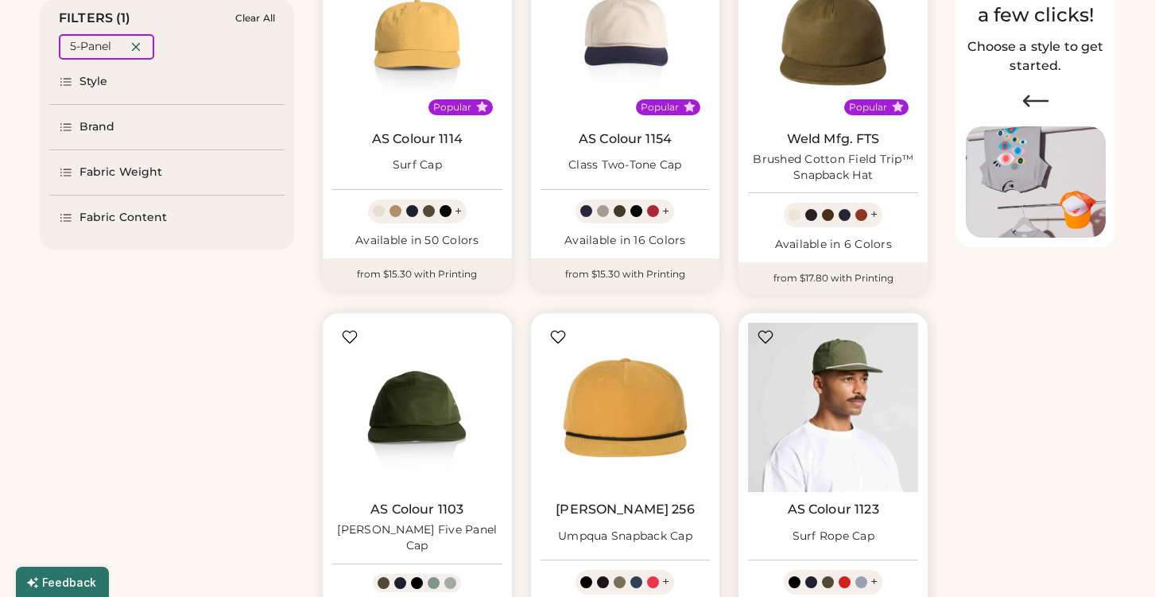
click at [806, 389] on img at bounding box center [833, 408] width 170 height 170
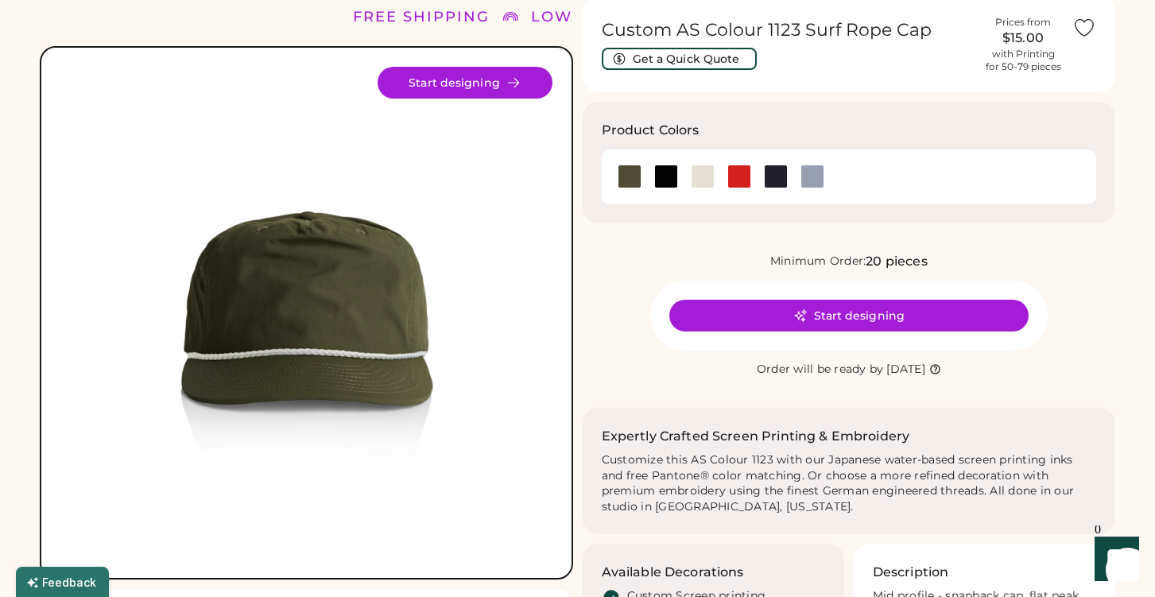
scroll to position [63, 0]
click at [669, 176] on div at bounding box center [666, 177] width 24 height 24
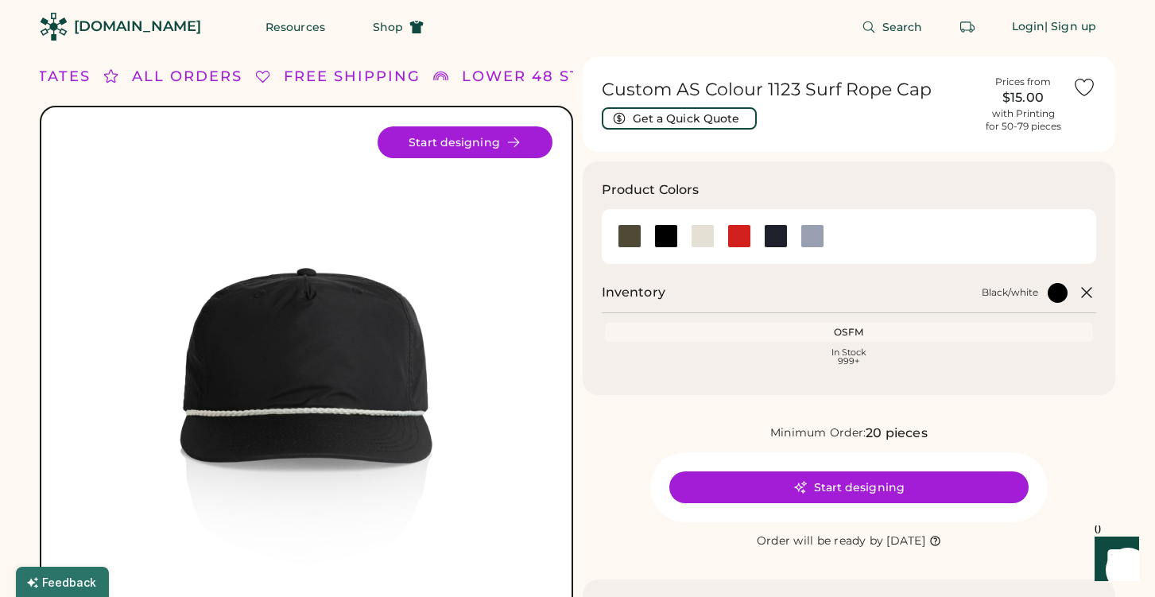
scroll to position [10, 0]
